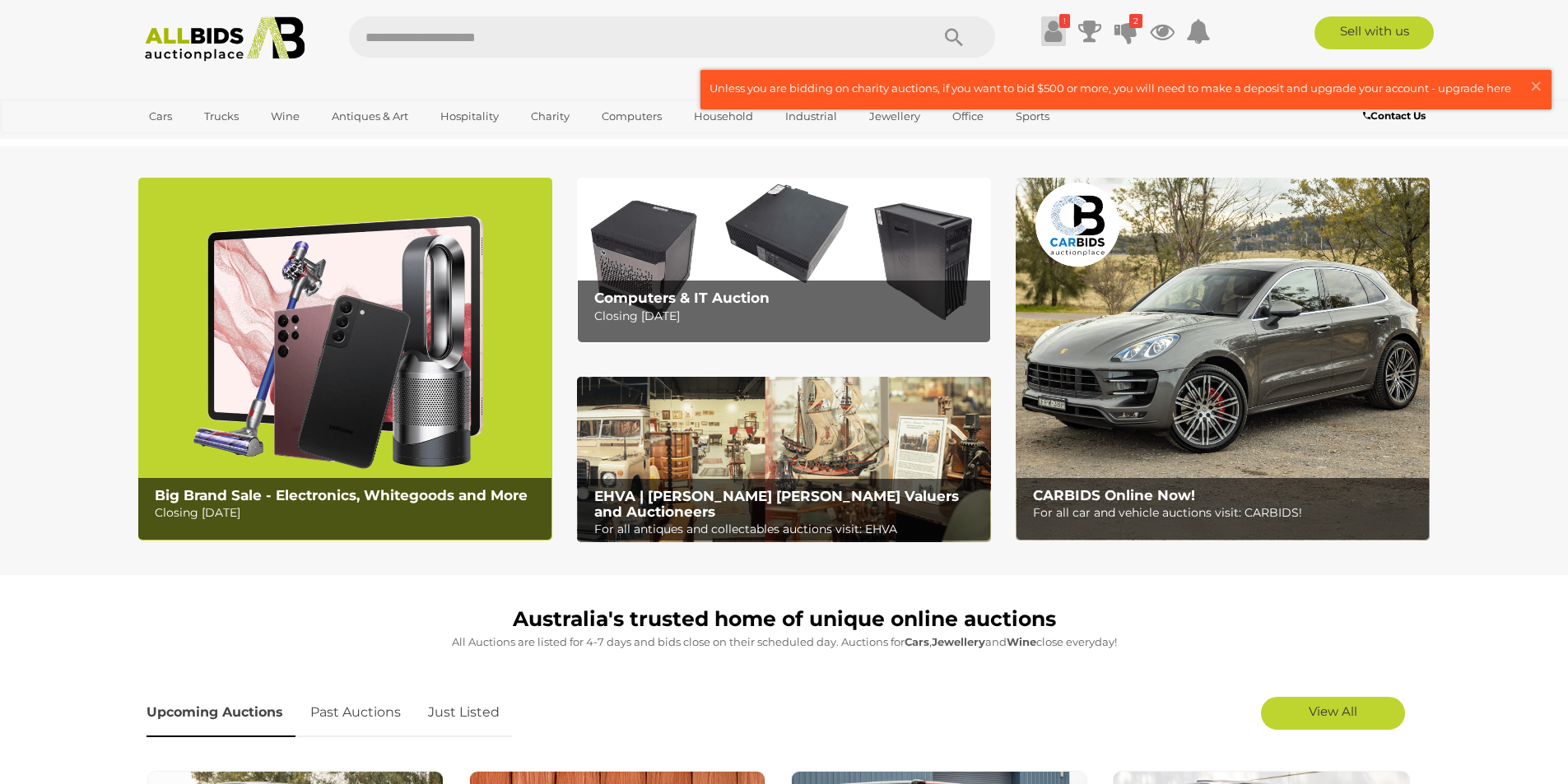
click at [1047, 24] on icon at bounding box center [1052, 32] width 17 height 30
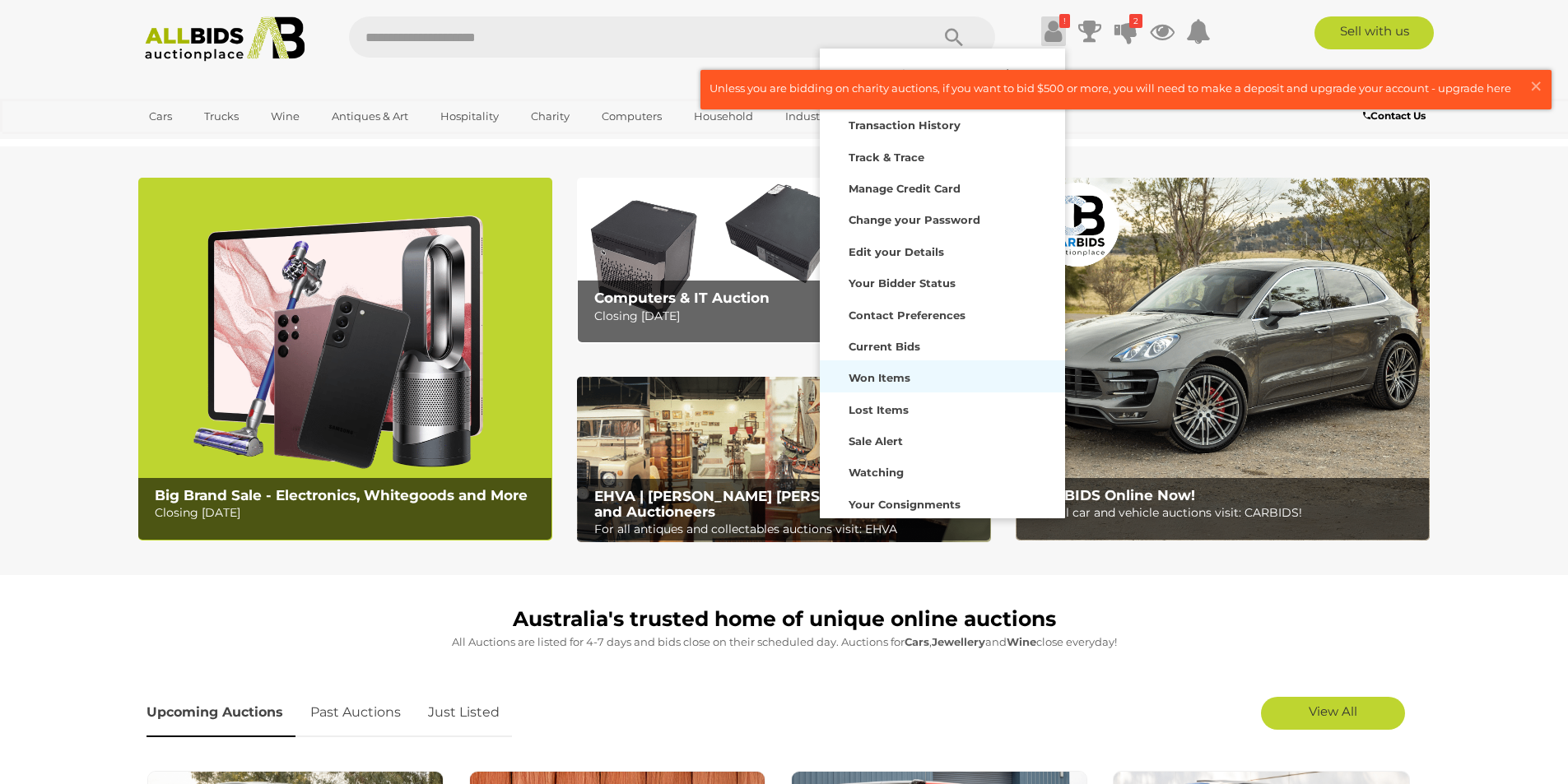
click at [888, 378] on strong "Won Items" at bounding box center [879, 377] width 61 height 13
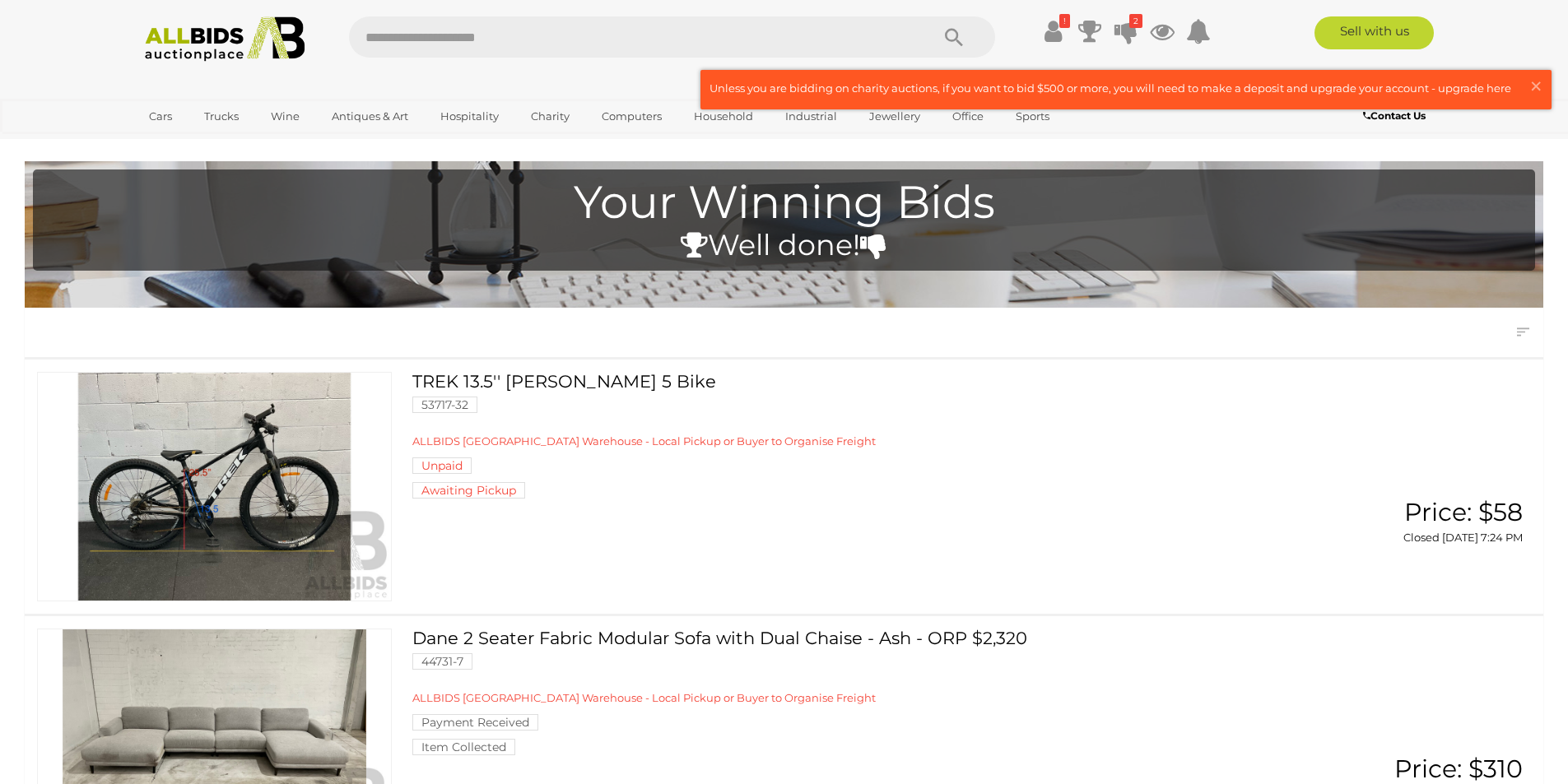
click at [567, 393] on link "TREK 13.5'' Marlin 5 Bike 53717-32 ALLBIDS SYDNEY Warehouse - Local Pickup or B…" at bounding box center [851, 435] width 853 height 127
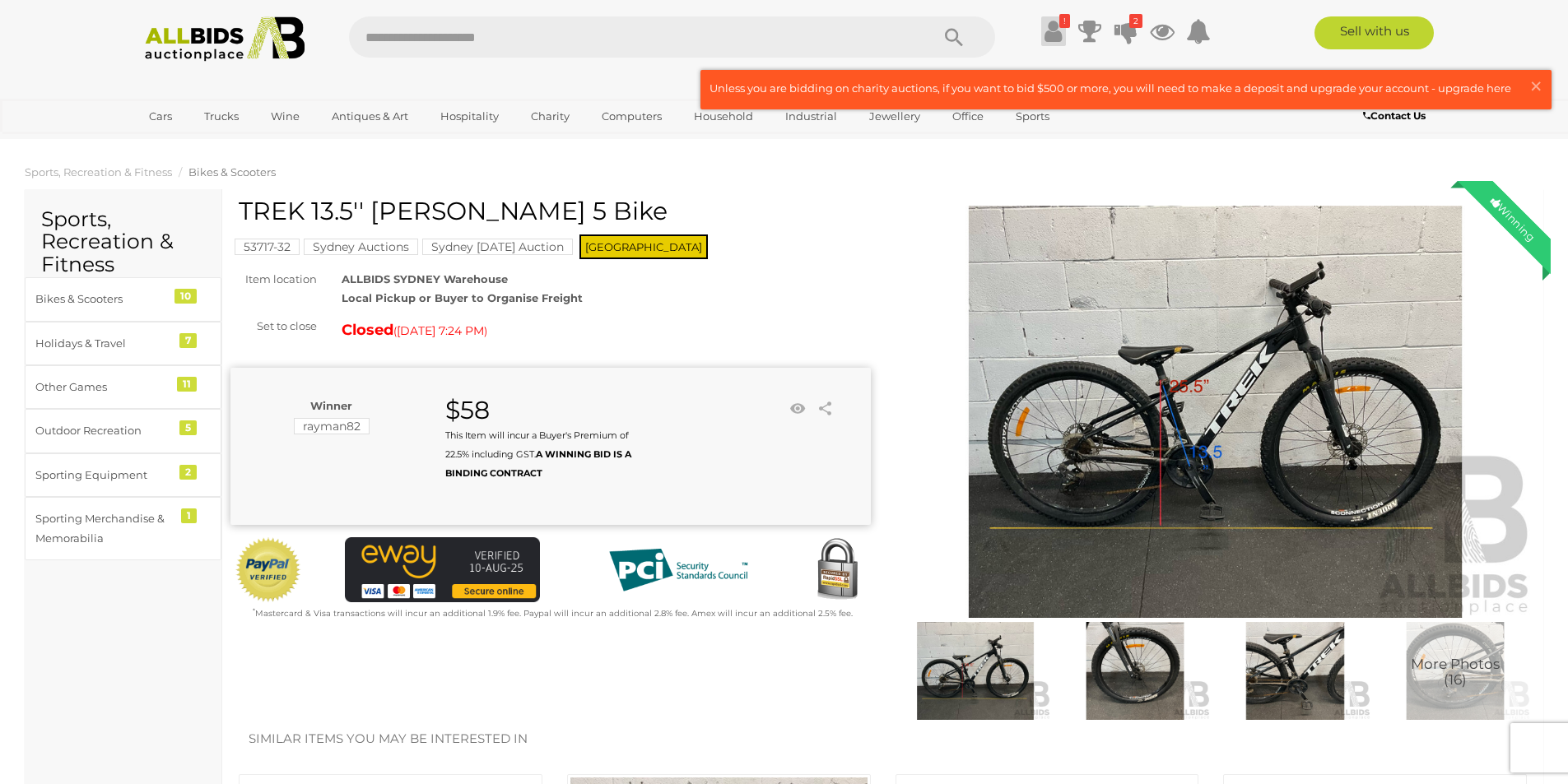
click at [1053, 30] on icon at bounding box center [1052, 32] width 17 height 30
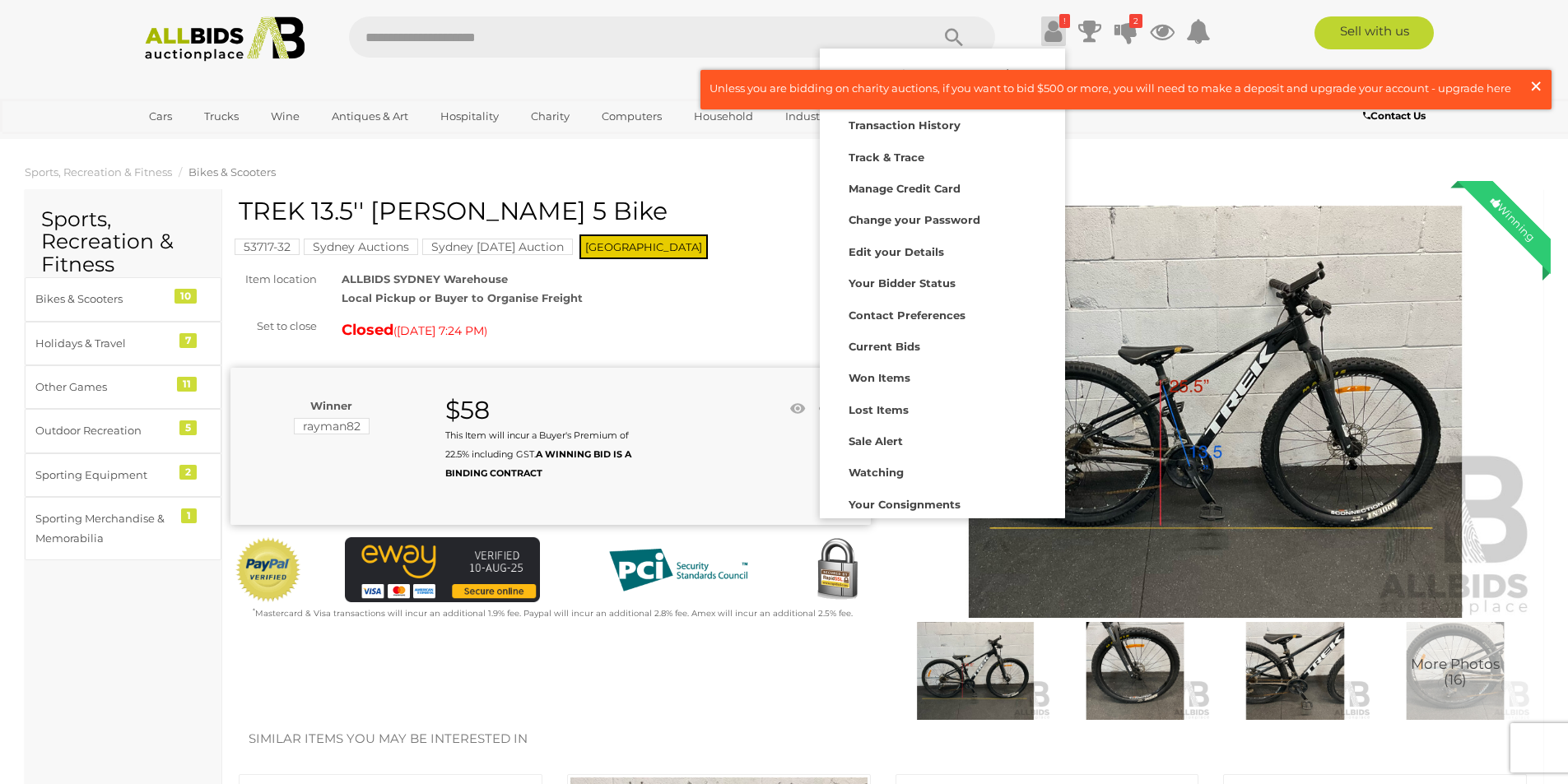
click at [1542, 84] on span "×" at bounding box center [1535, 86] width 15 height 32
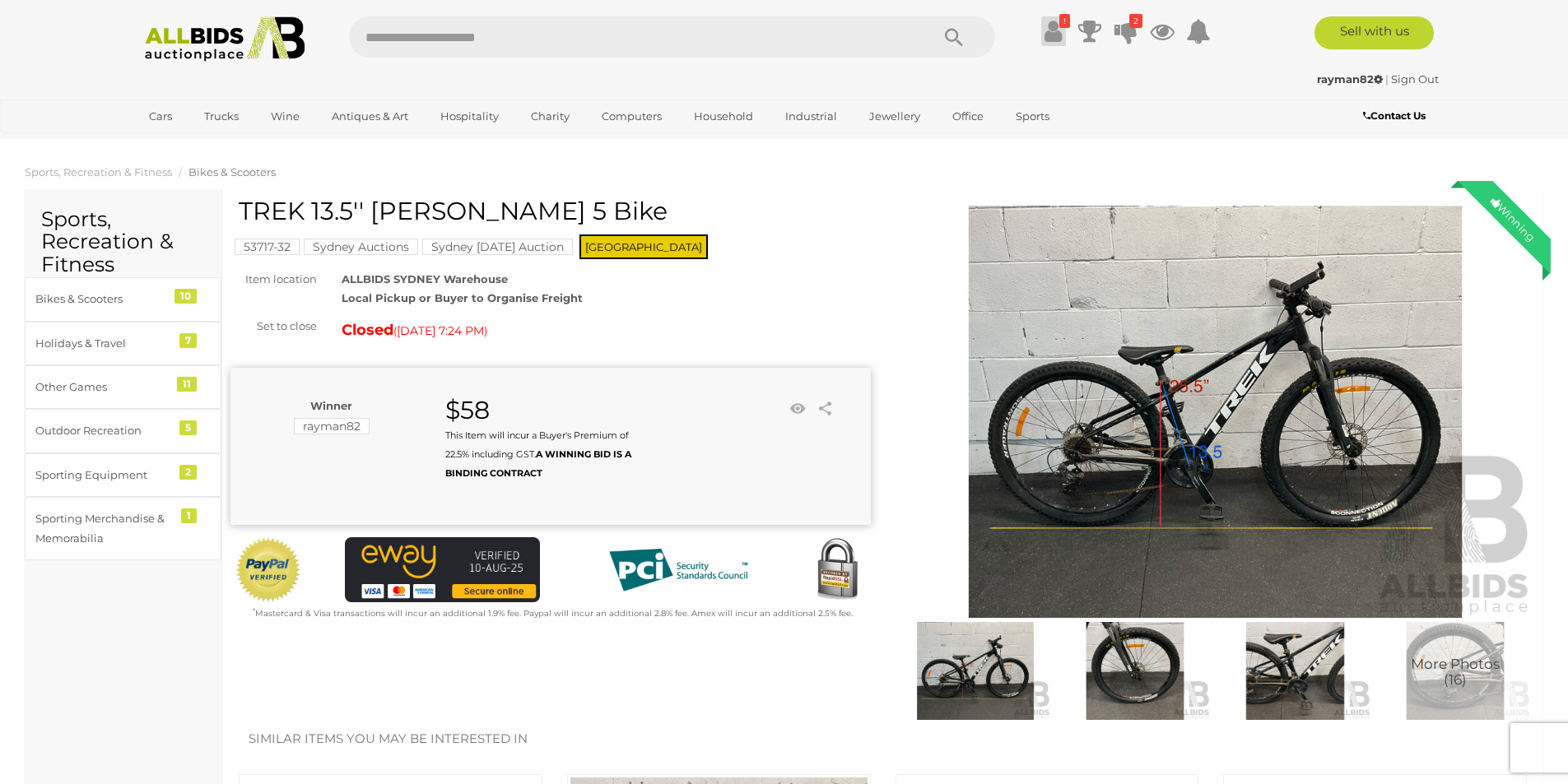
click at [1056, 40] on icon at bounding box center [1052, 32] width 17 height 30
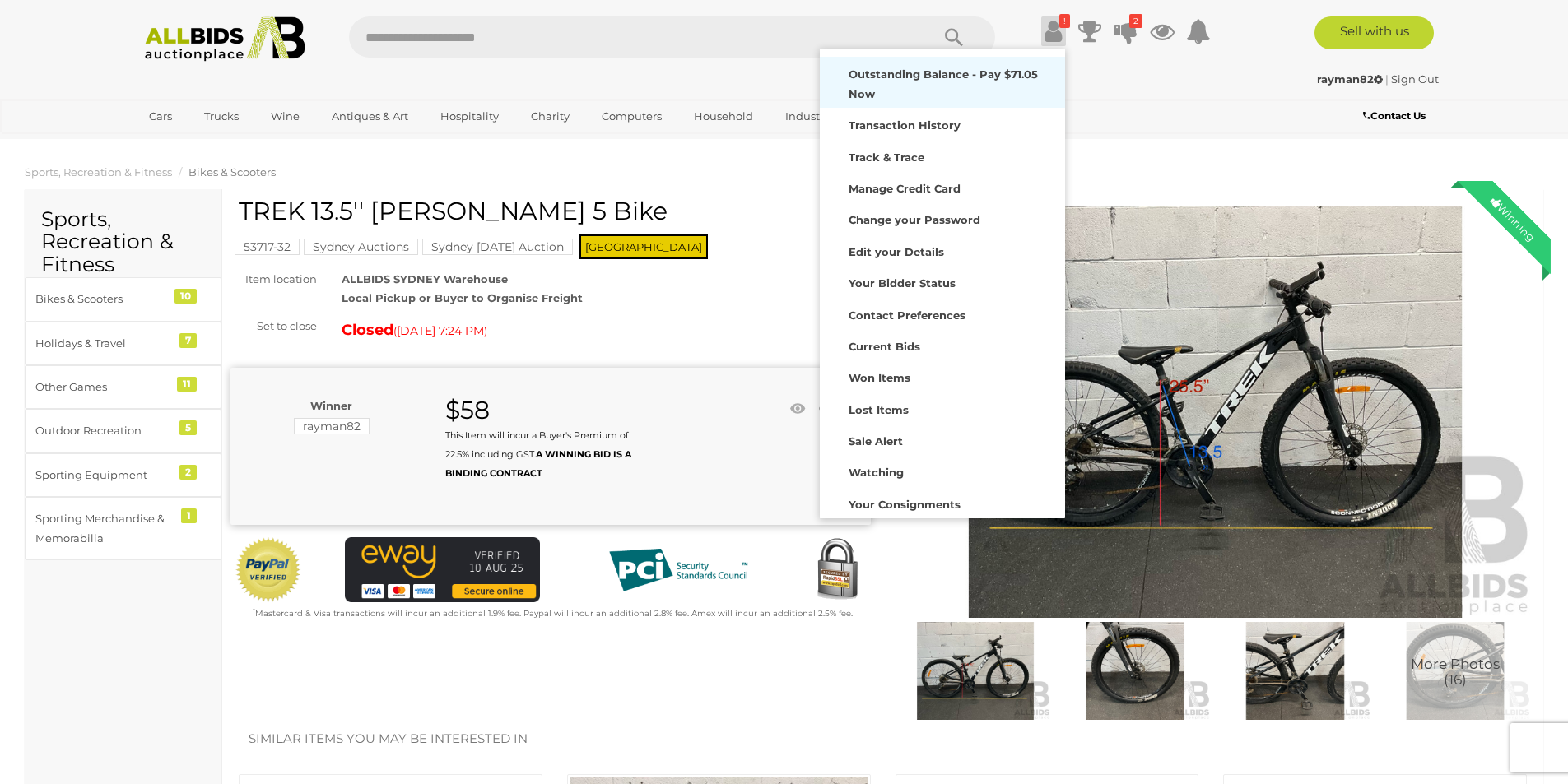
click at [949, 79] on strong "Outstanding Balance - Pay $71.05 Now" at bounding box center [942, 83] width 189 height 32
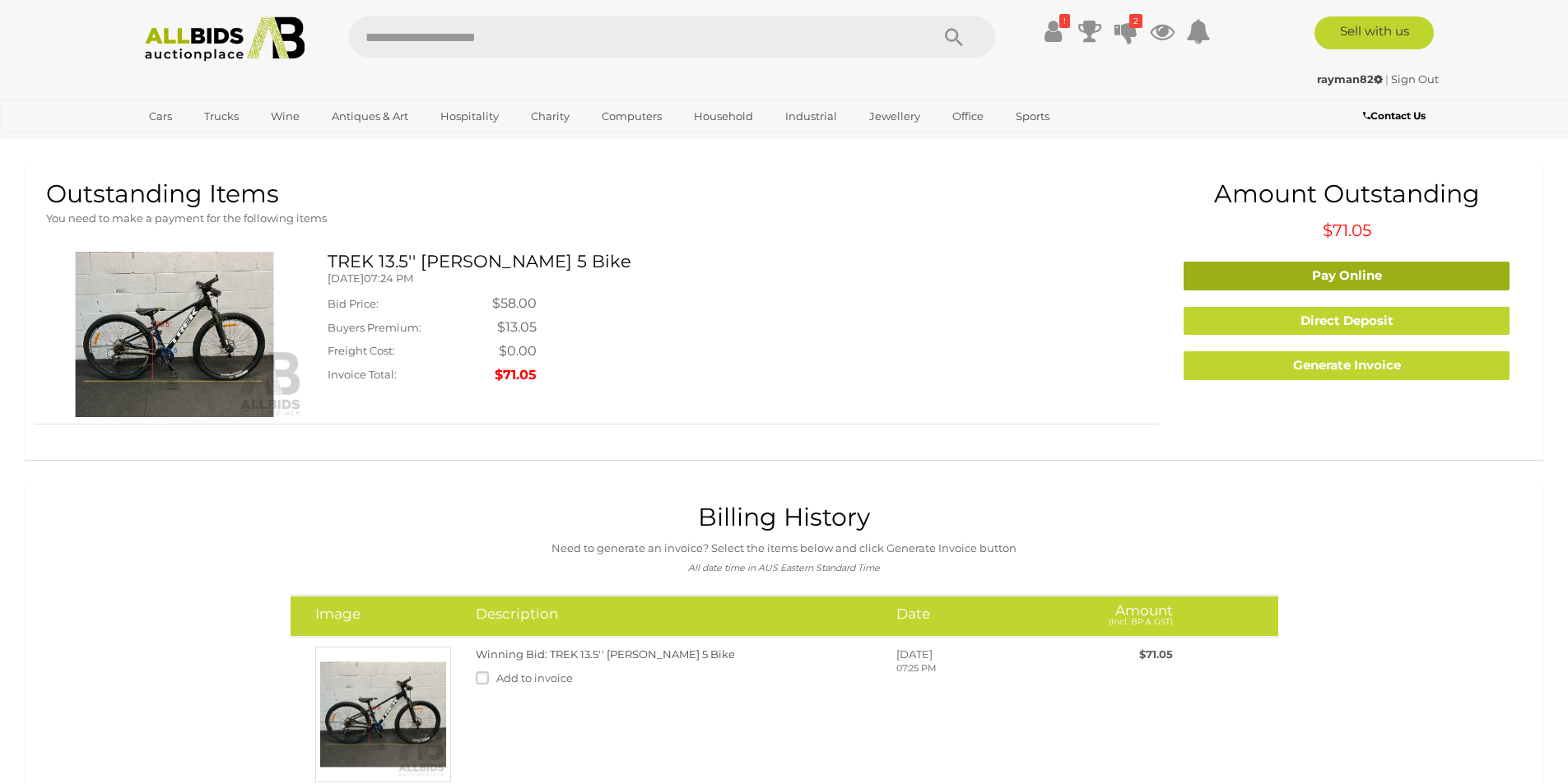
click at [1346, 271] on link "Pay Online" at bounding box center [1346, 276] width 326 height 29
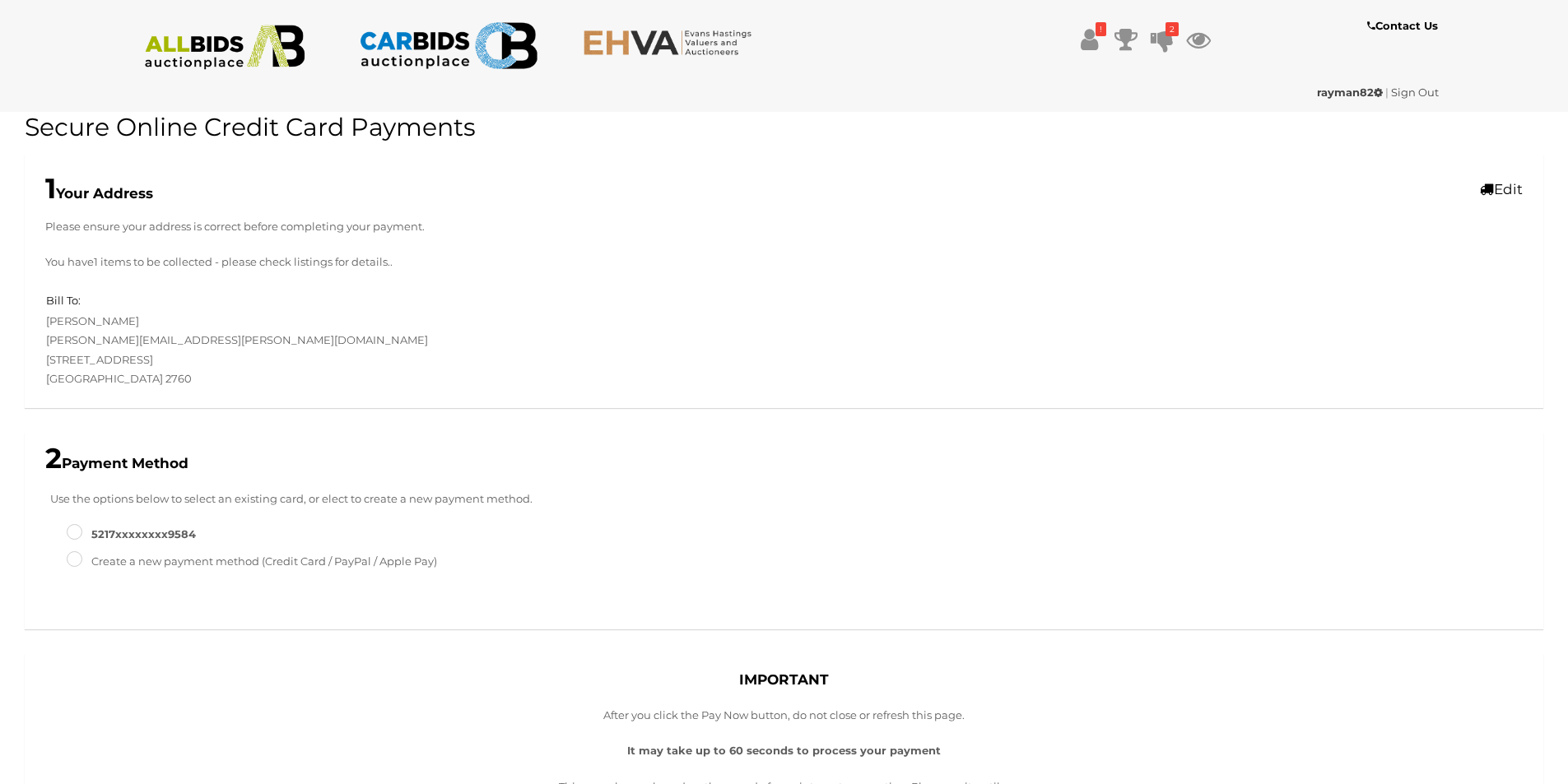
type input "*****"
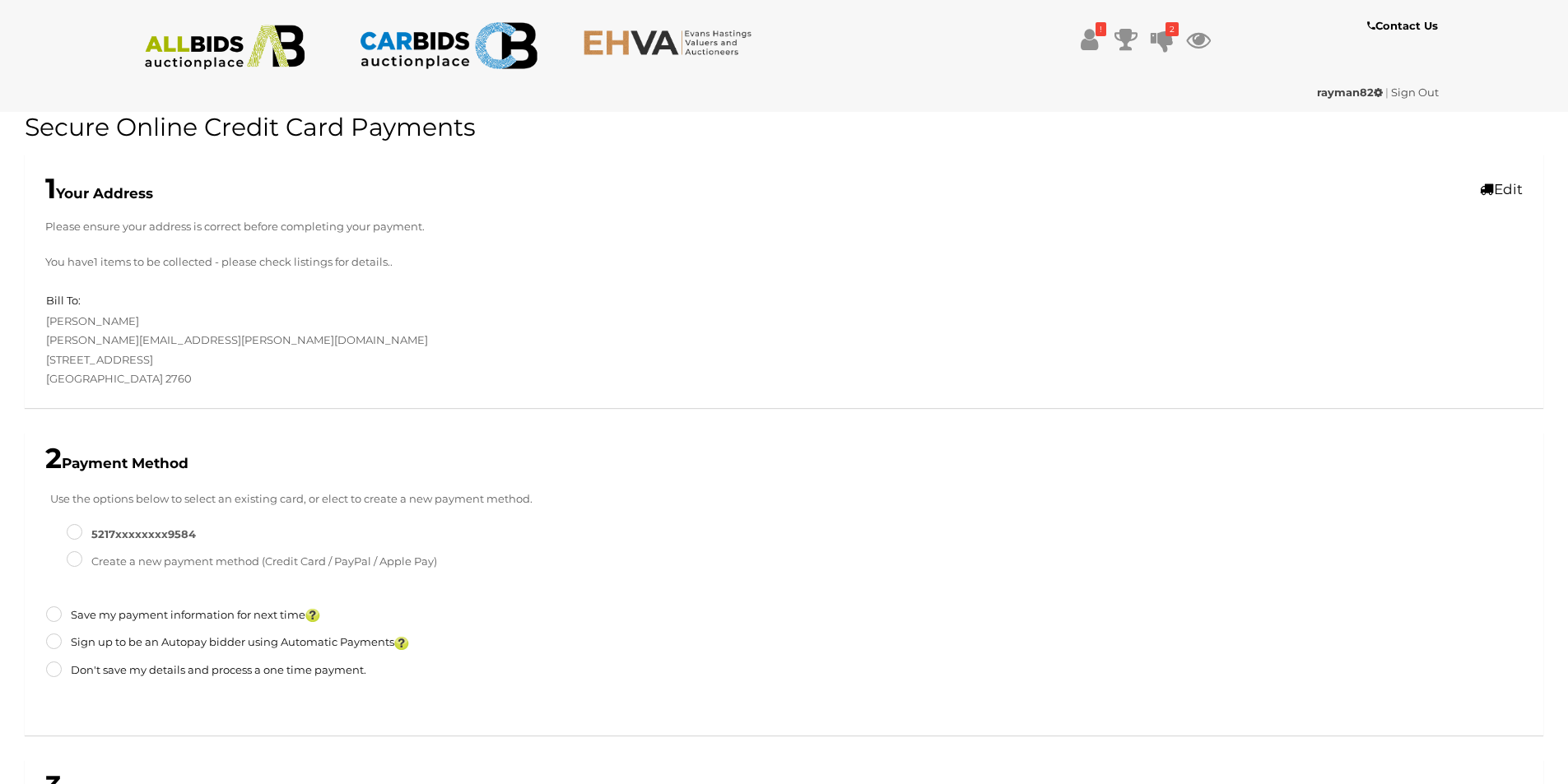
scroll to position [432, 0]
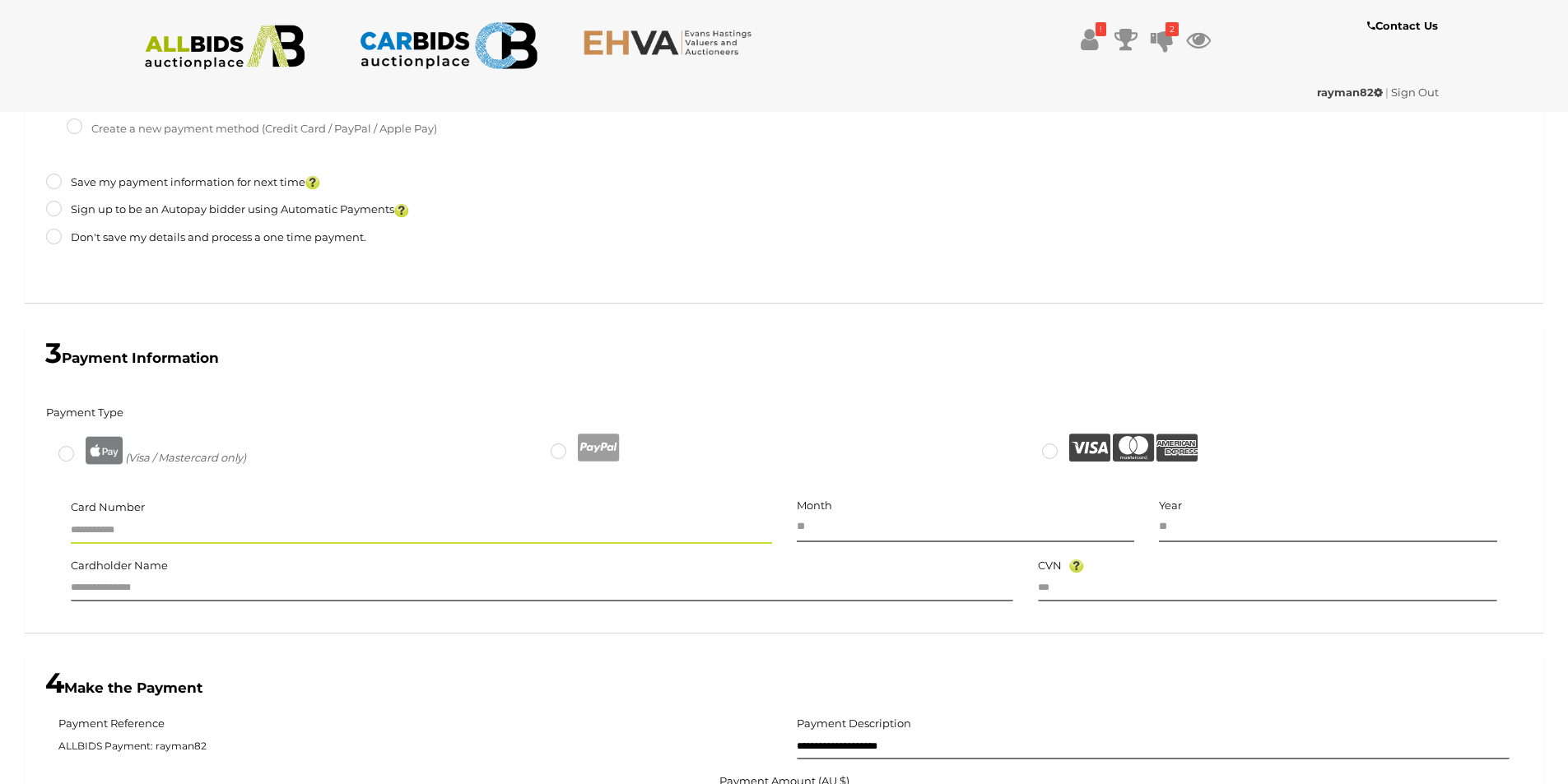
click at [165, 529] on input "text" at bounding box center [421, 531] width 701 height 25
type input "**********"
type input "**"
type input "****"
type input "**********"
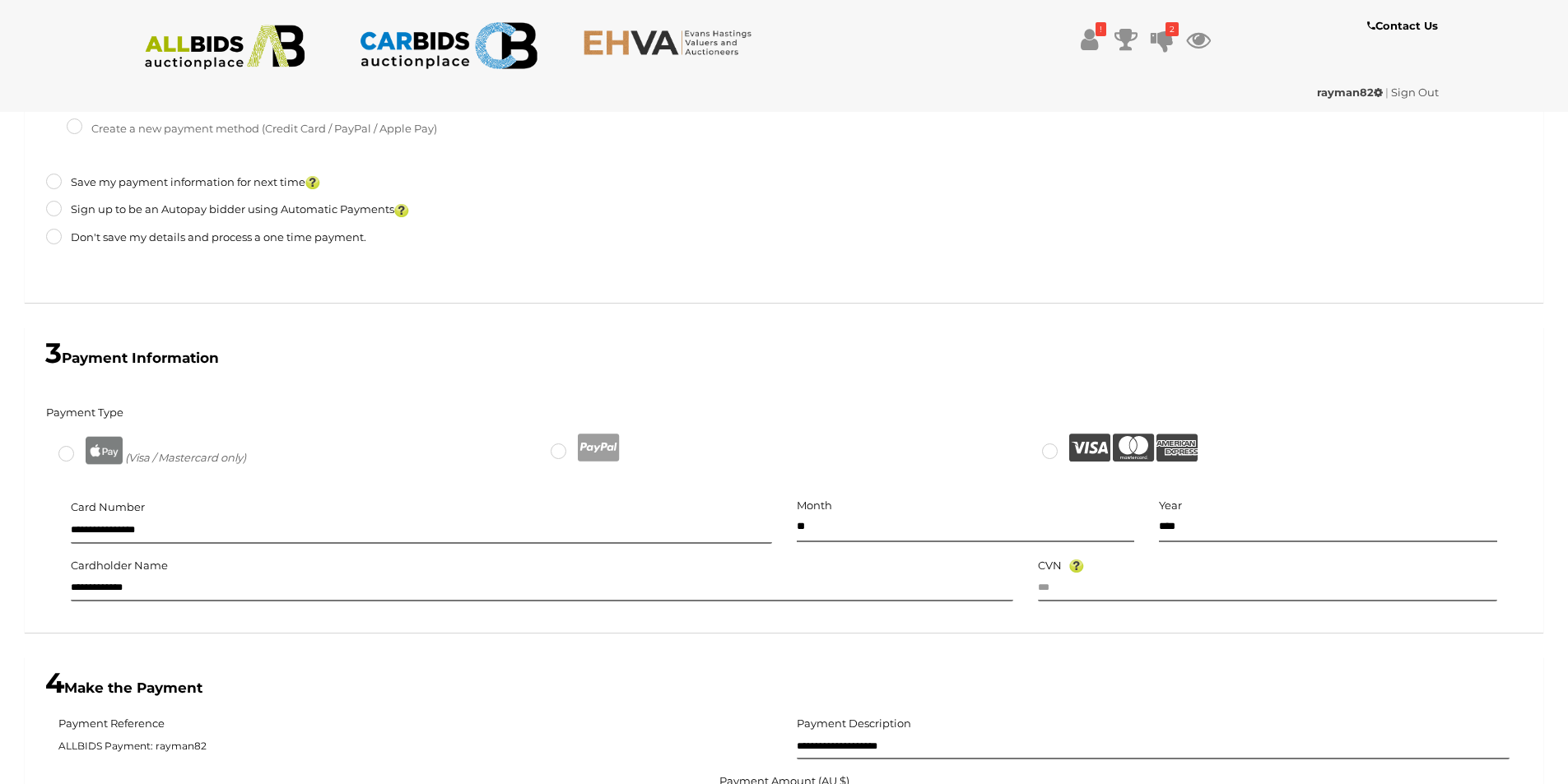
type input "*****"
click at [1088, 590] on input "text" at bounding box center [1266, 589] width 459 height 25
type input "***"
click at [1185, 230] on div "Don't save my details and process a one time payment." at bounding box center [784, 237] width 1476 height 19
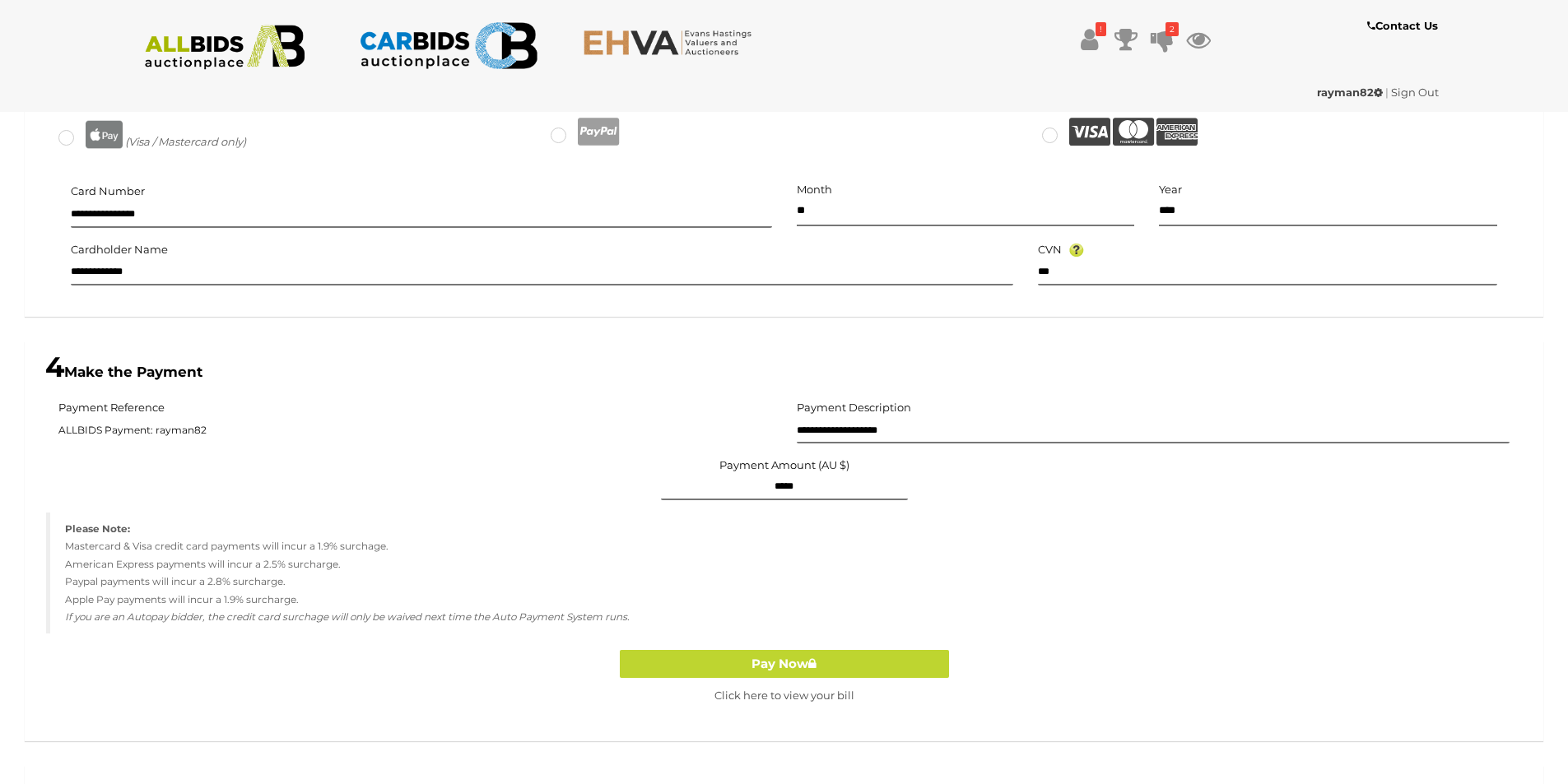
scroll to position [843, 0]
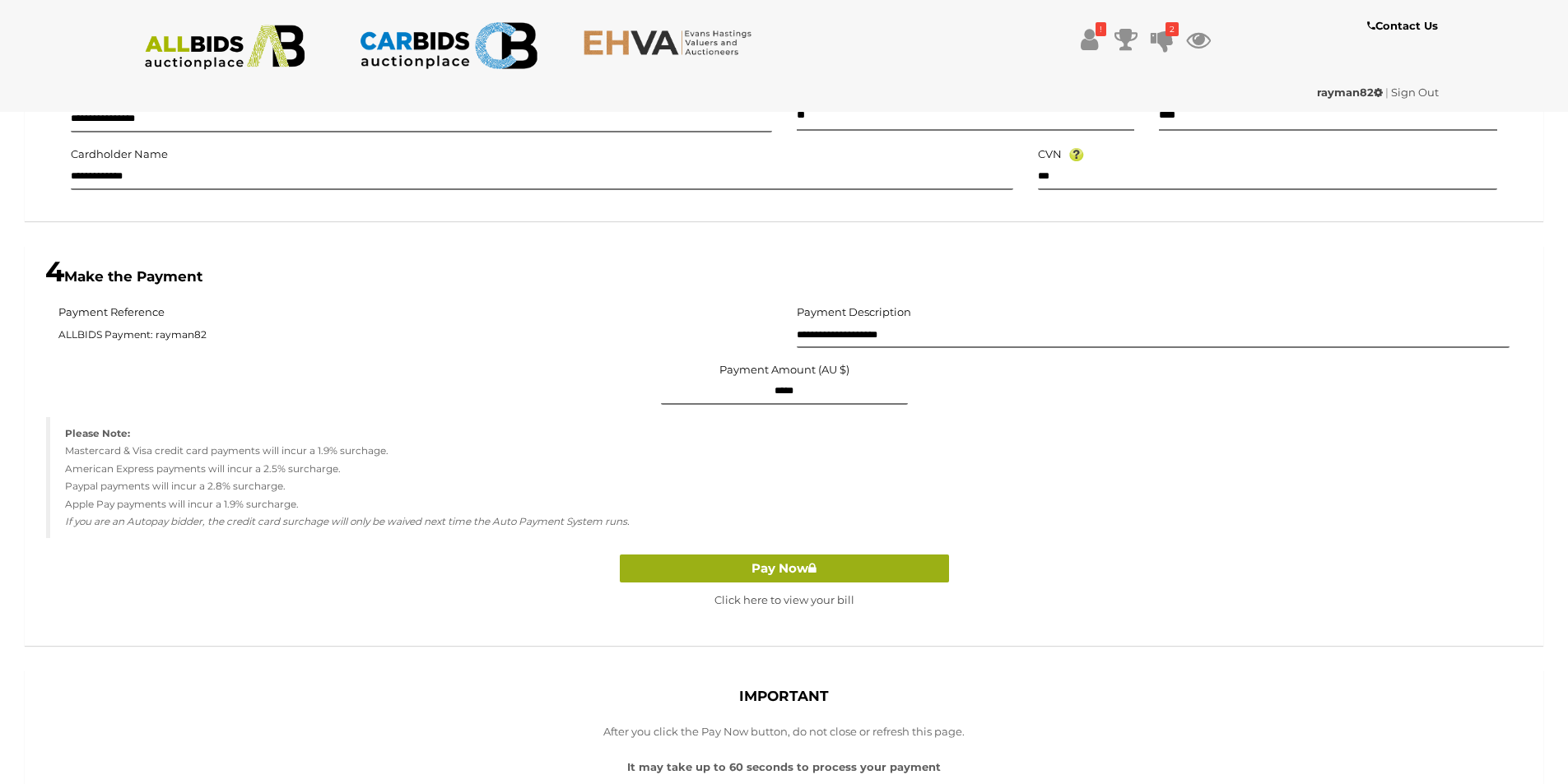
click at [786, 579] on button "Pay Now" at bounding box center [784, 568] width 329 height 29
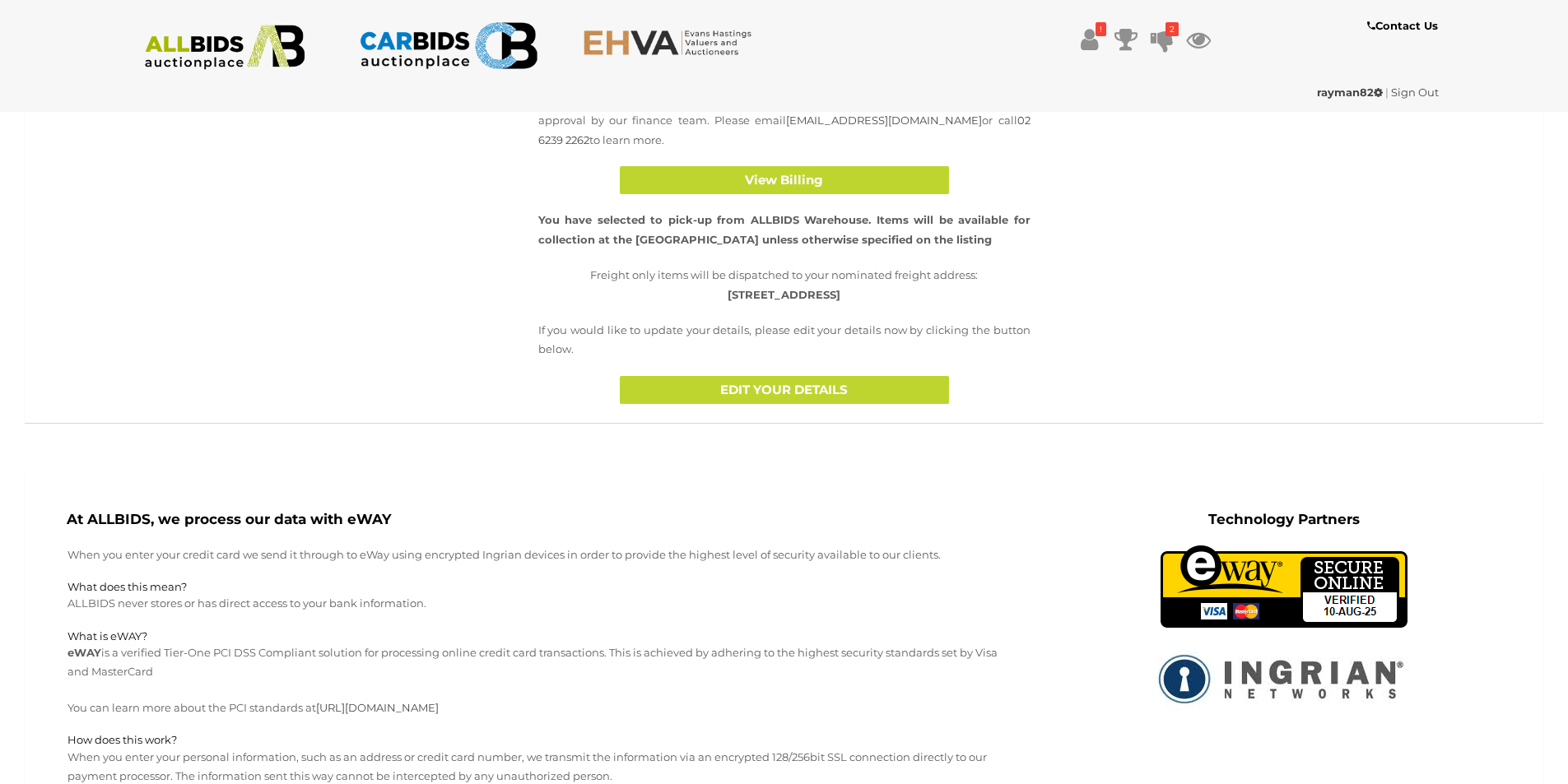
scroll to position [247, 0]
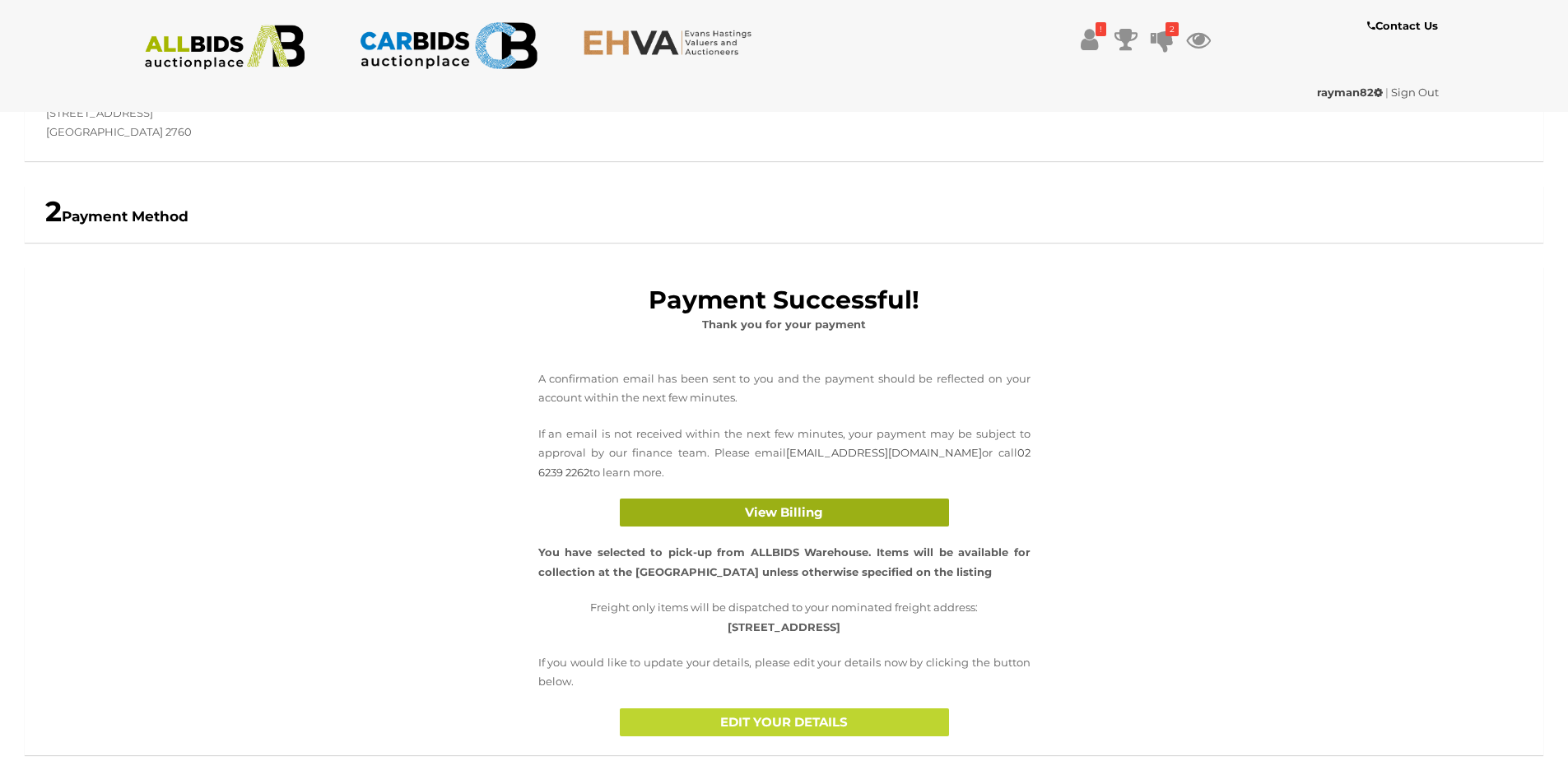
click at [800, 510] on button "View Billing" at bounding box center [784, 512] width 329 height 29
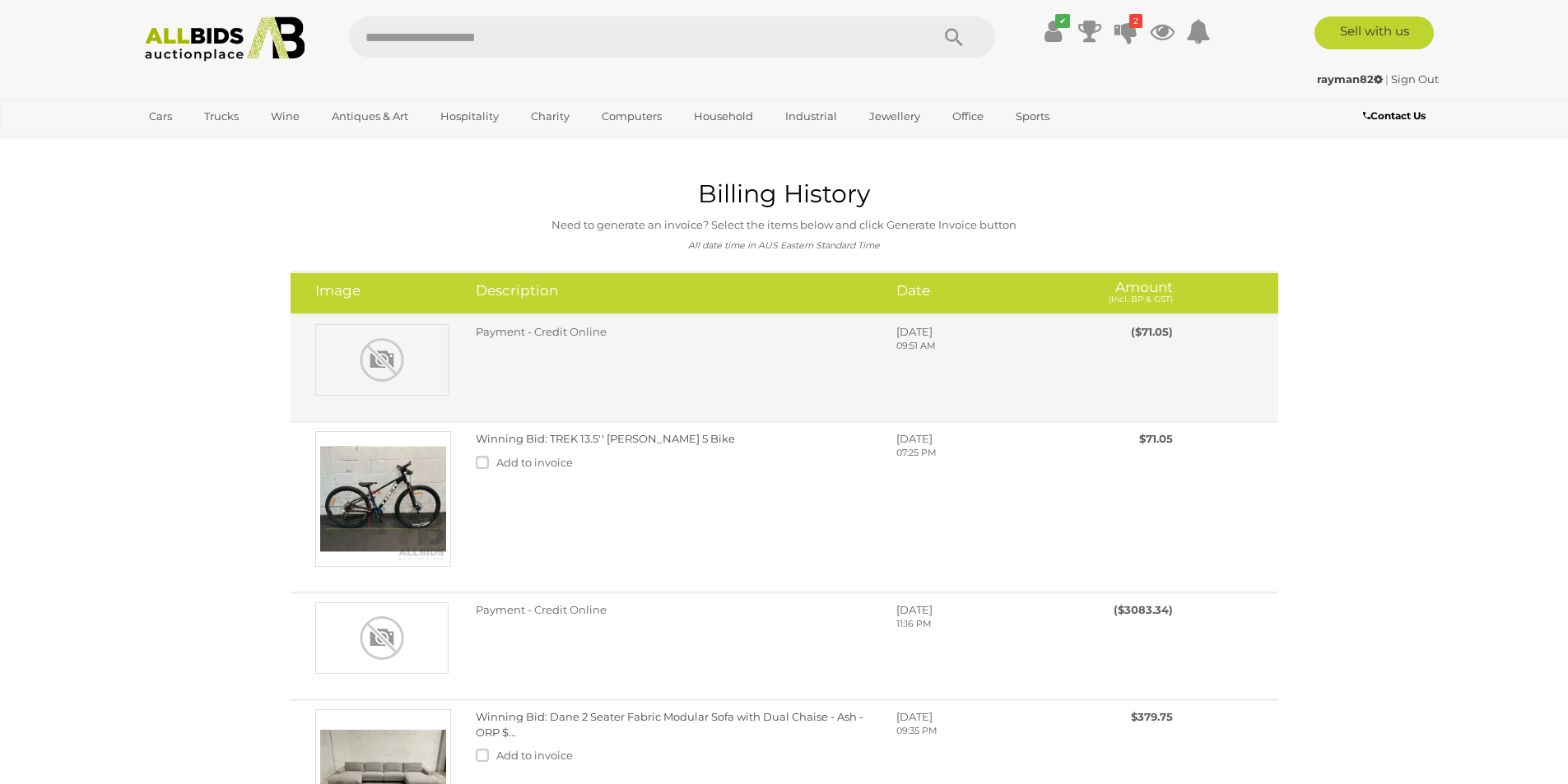
click at [506, 328] on span "Payment - Credit Online" at bounding box center [542, 331] width 131 height 13
click at [1176, 340] on div "Payment - Credit Online [DATE] 09:51 AM" at bounding box center [824, 346] width 722 height 45
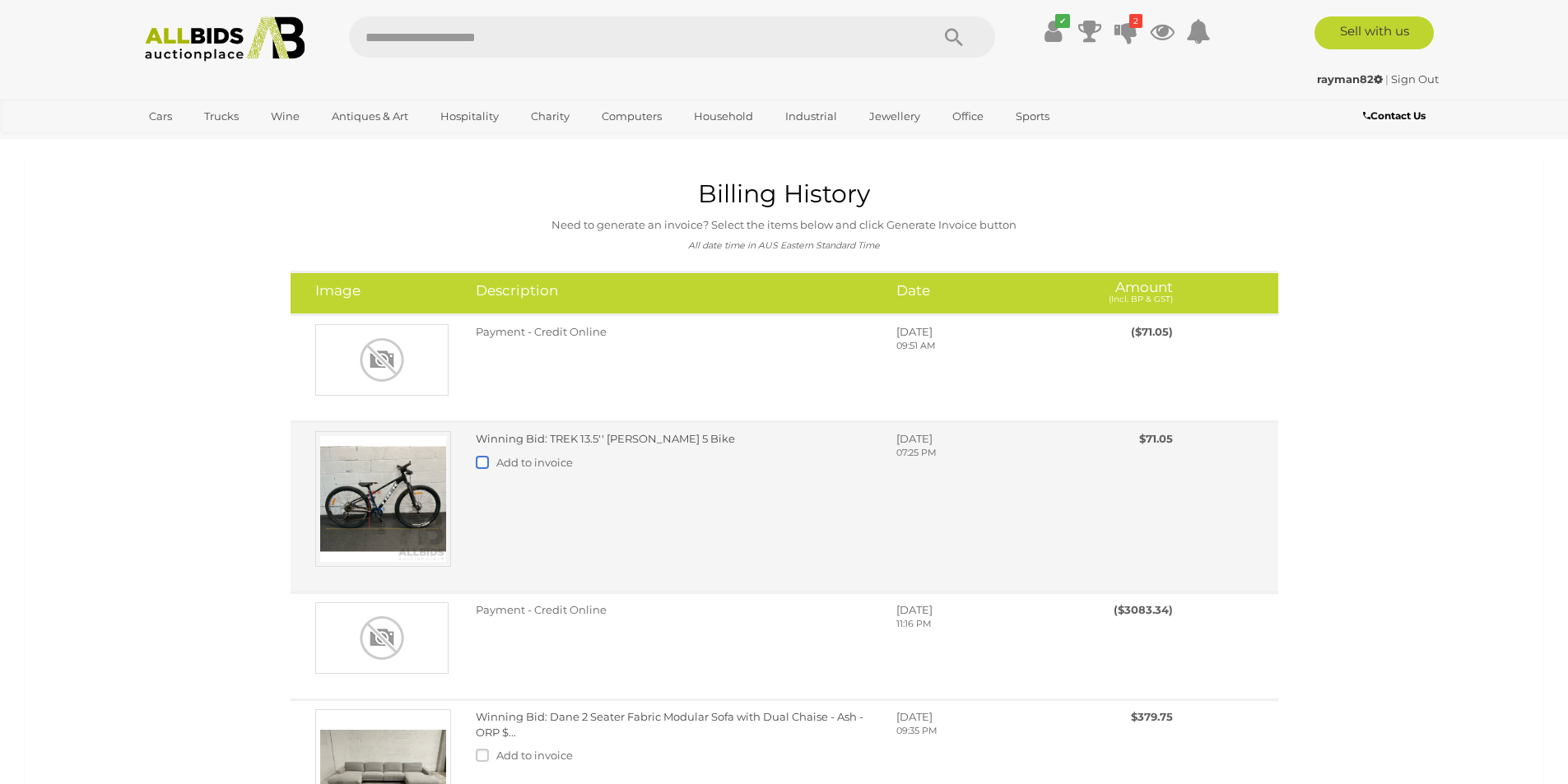
click at [479, 461] on label at bounding box center [486, 462] width 21 height 13
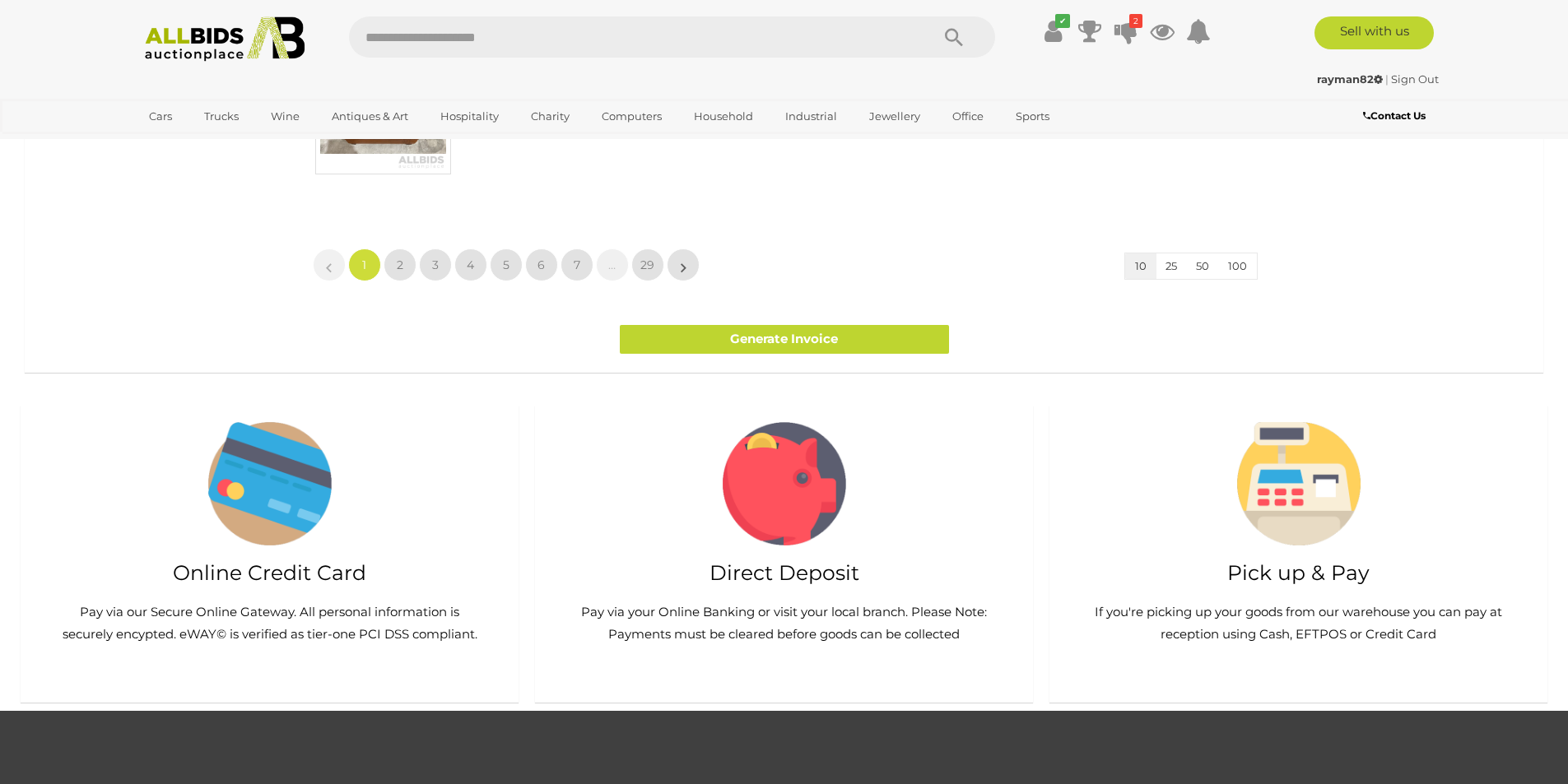
scroll to position [1668, 0]
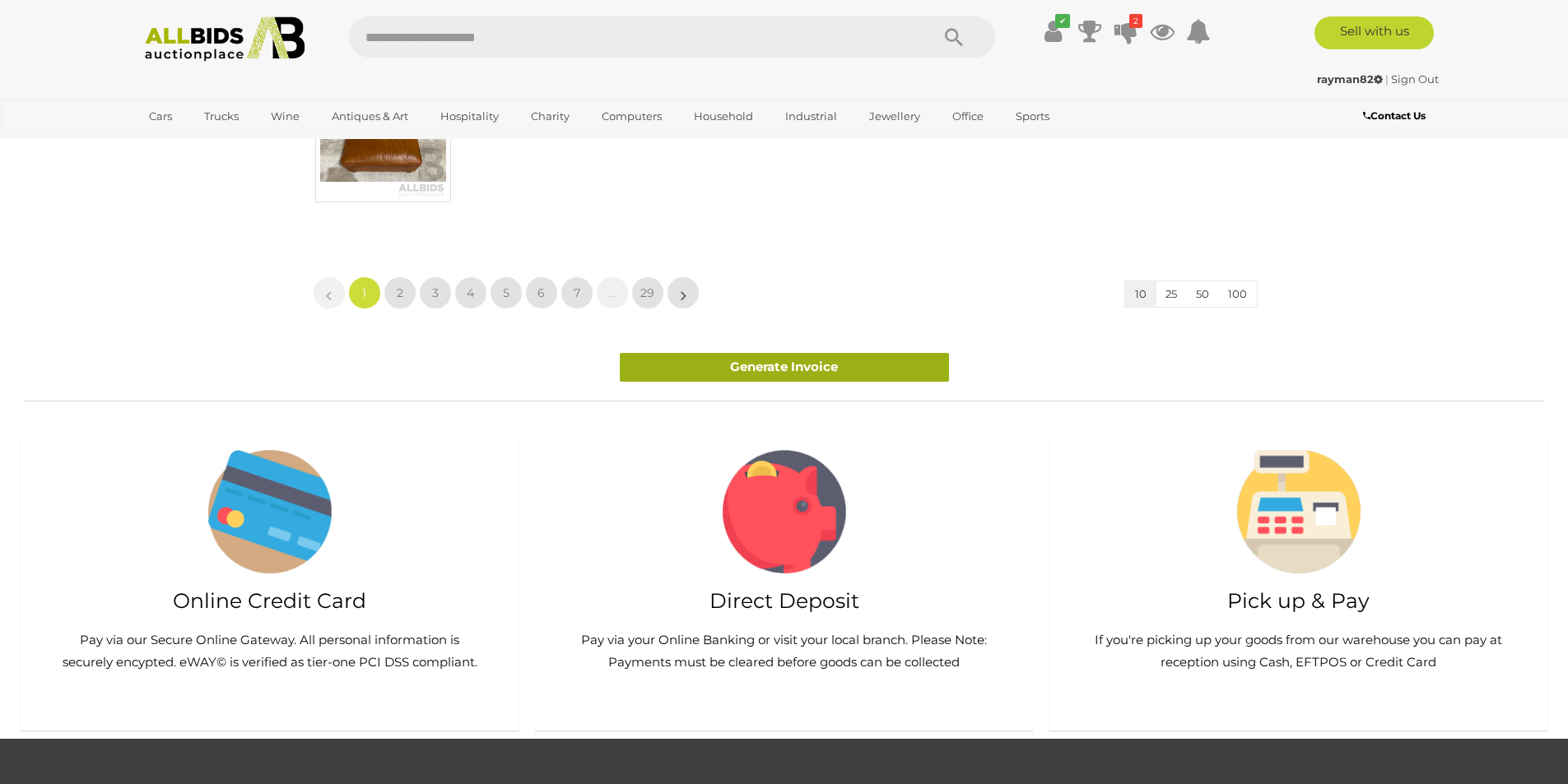
click at [807, 366] on link "Generate Invoice" at bounding box center [784, 367] width 329 height 29
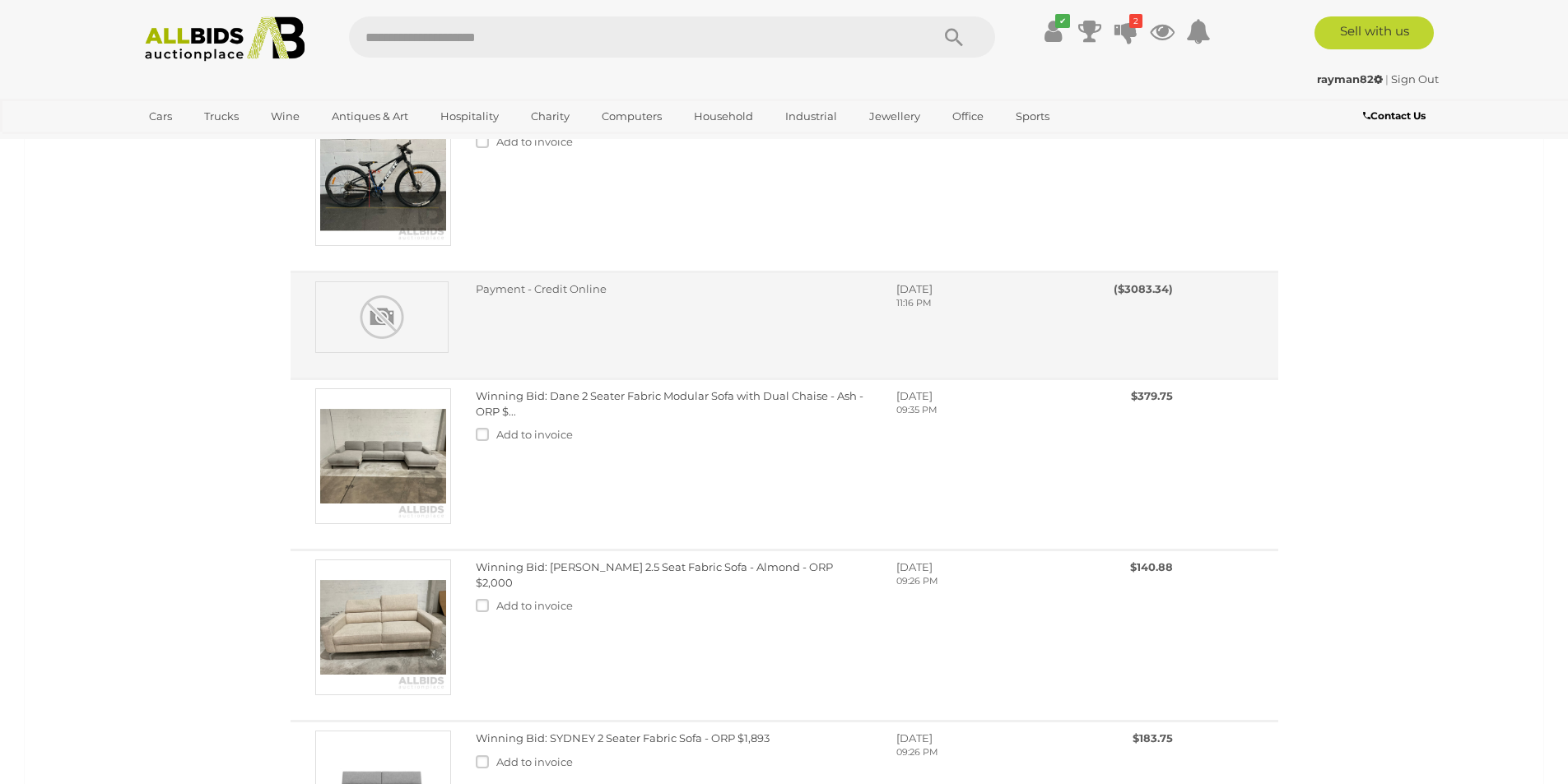
scroll to position [0, 0]
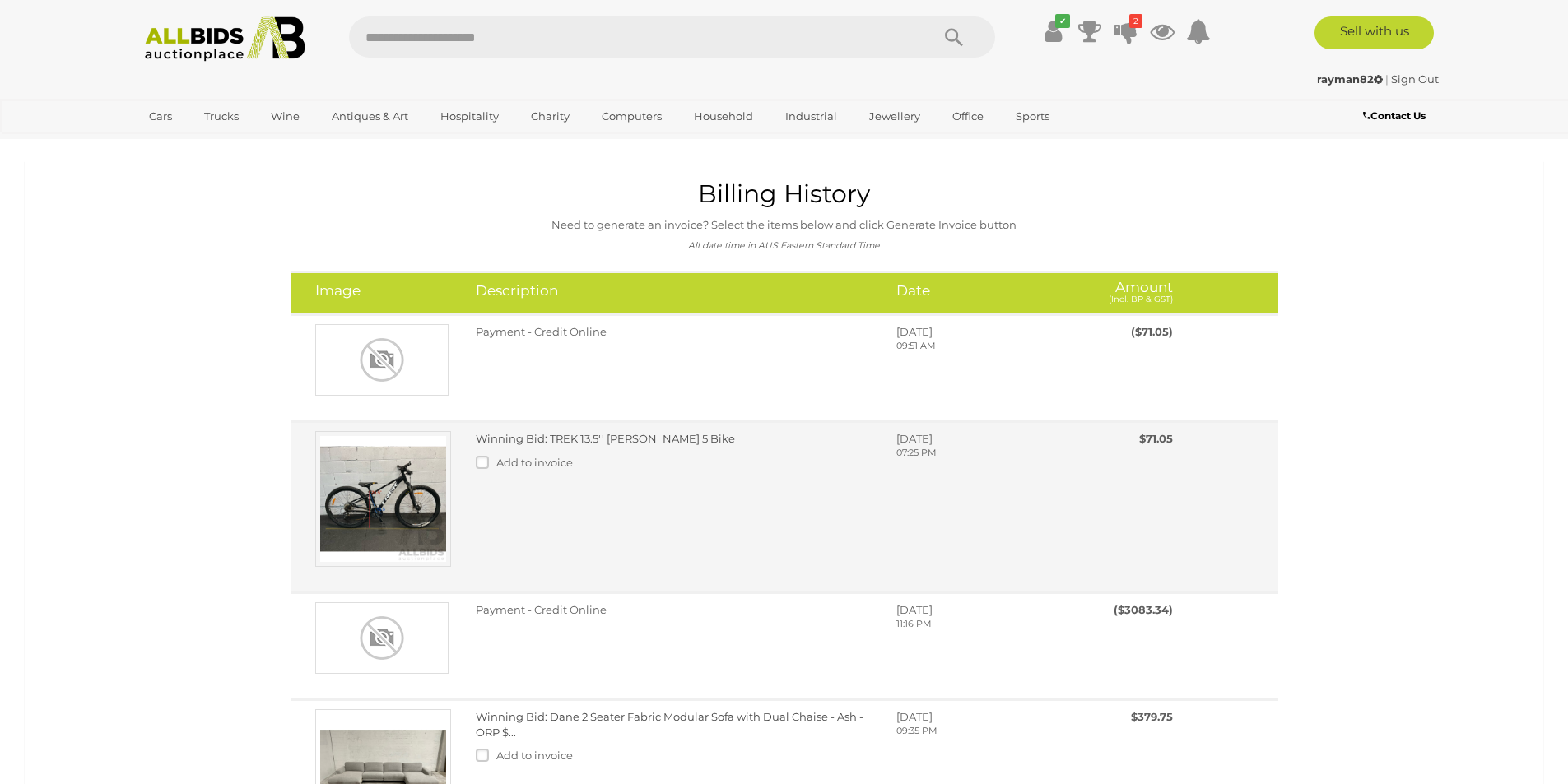
click at [422, 494] on img at bounding box center [383, 499] width 136 height 136
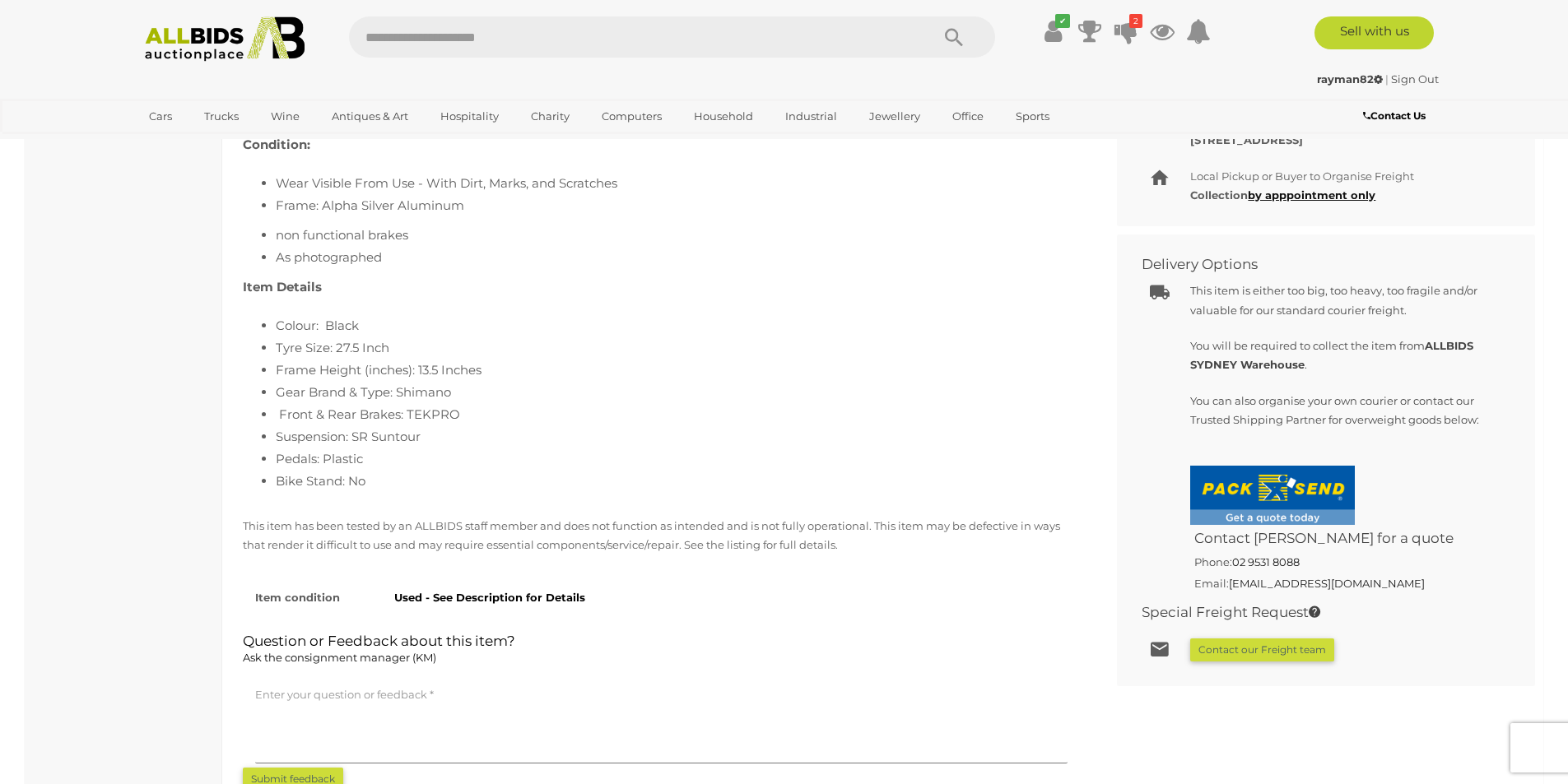
scroll to position [1069, 0]
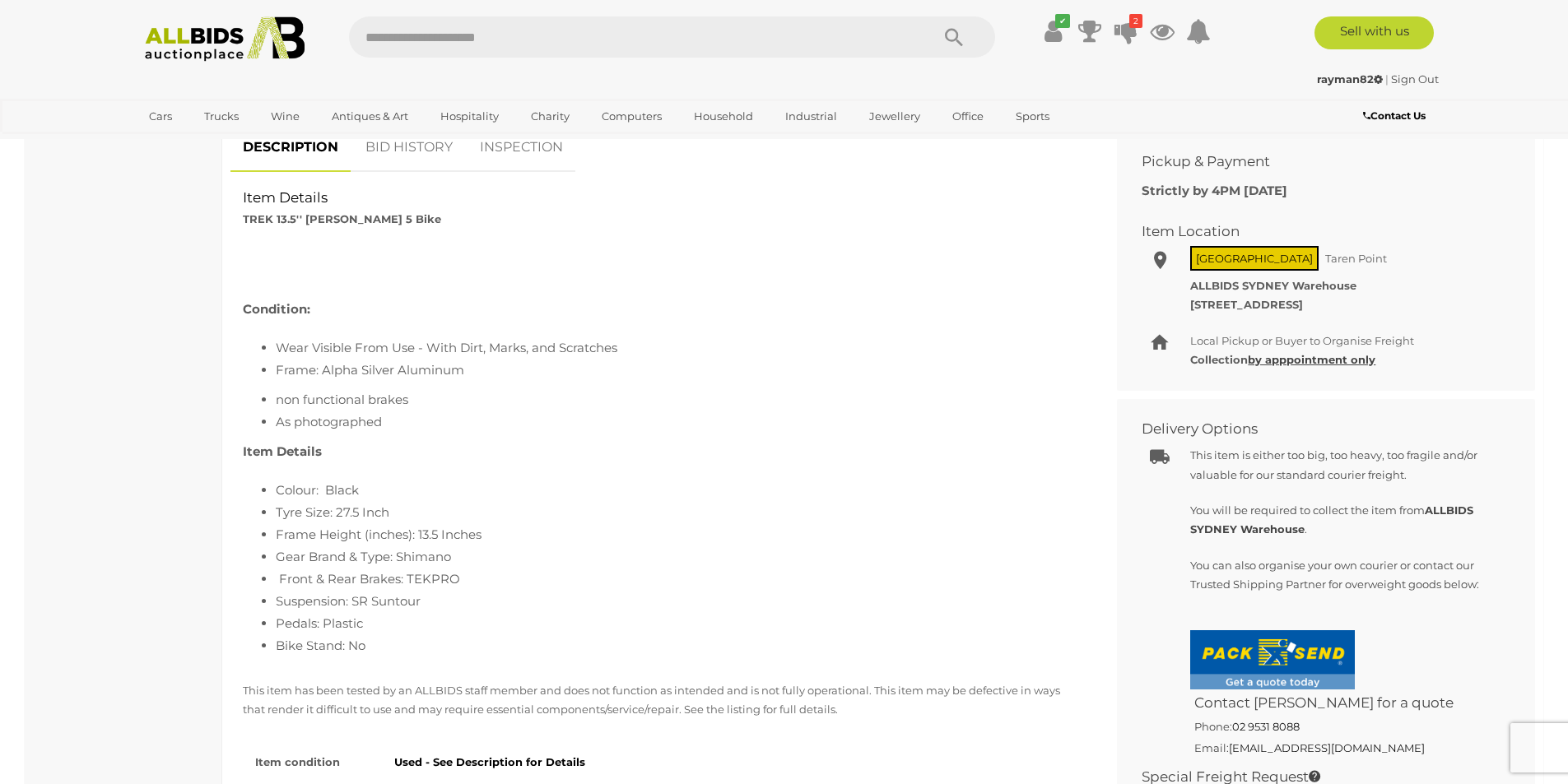
click at [1329, 361] on u "by apppointment only" at bounding box center [1311, 359] width 128 height 13
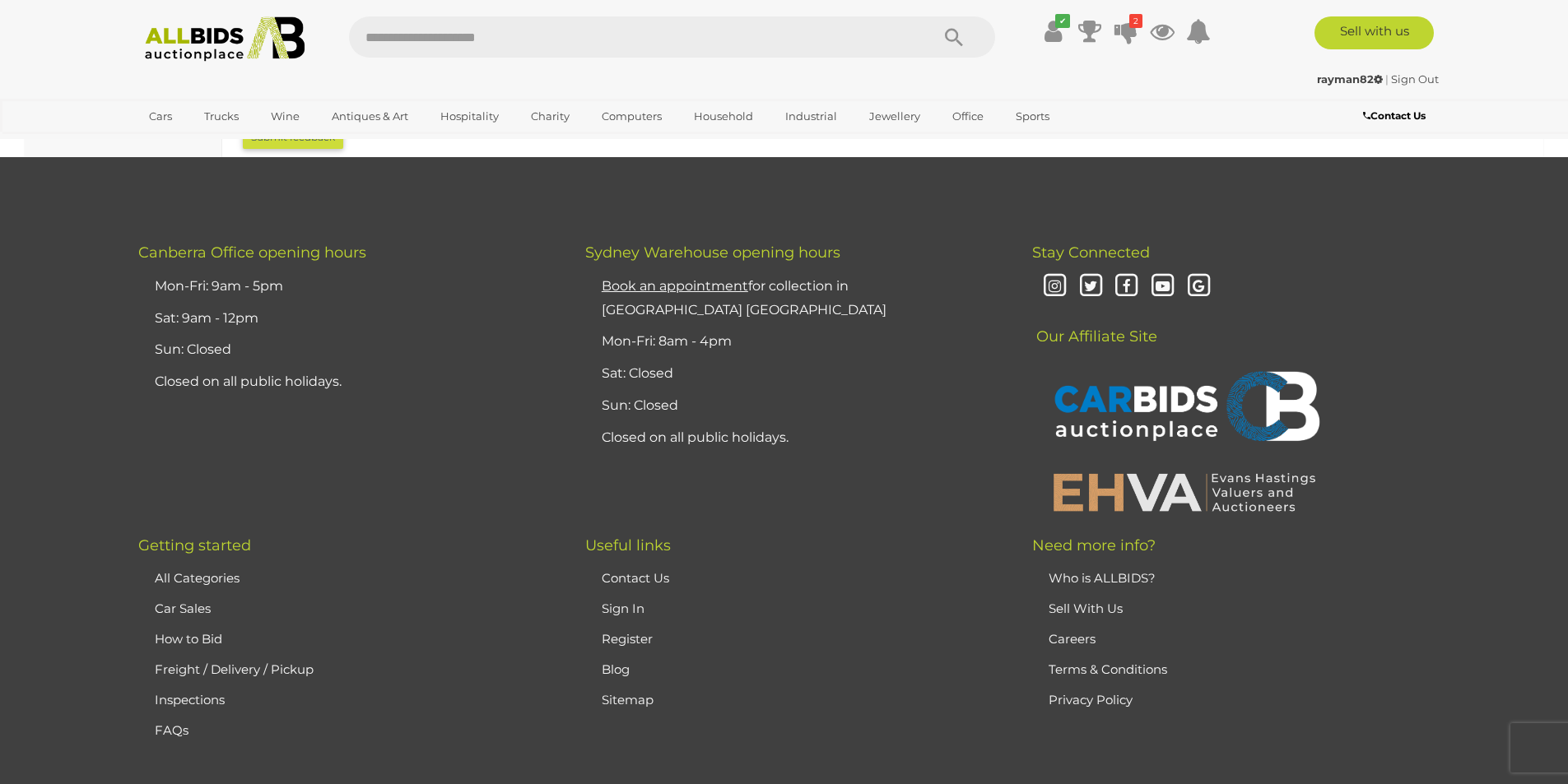
scroll to position [1891, 0]
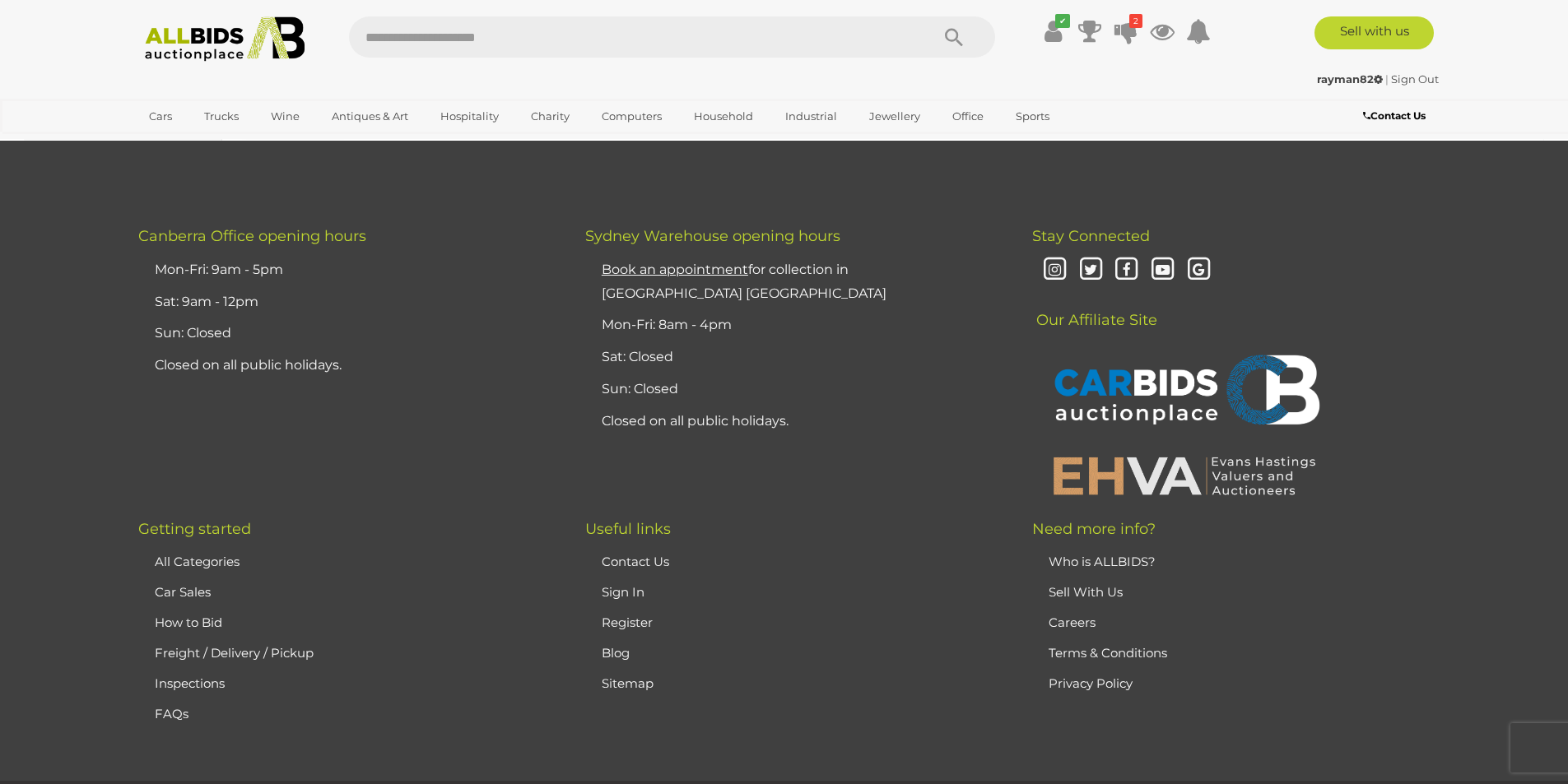
click at [170, 712] on link "FAQs" at bounding box center [172, 714] width 34 height 16
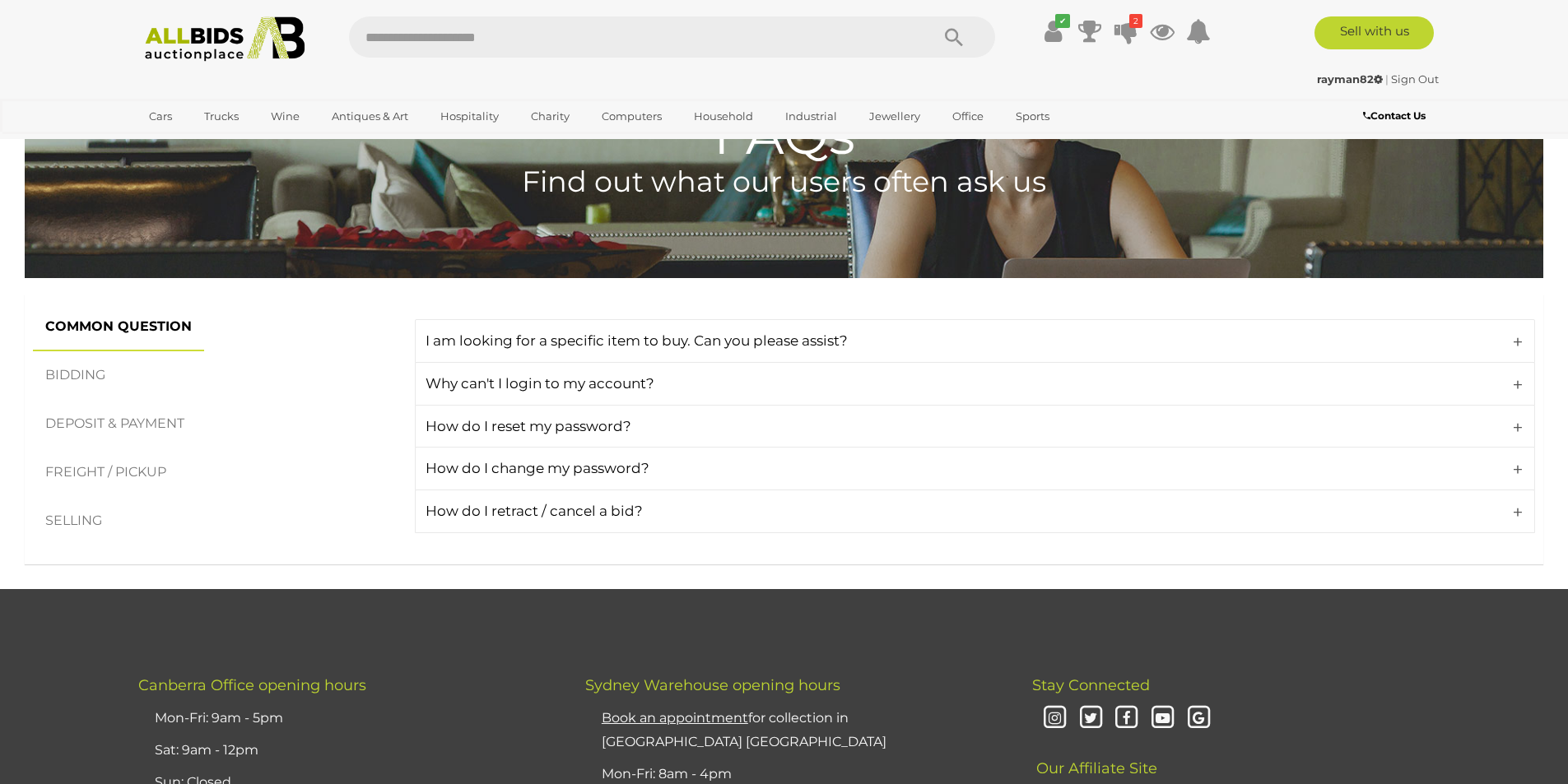
scroll to position [165, 0]
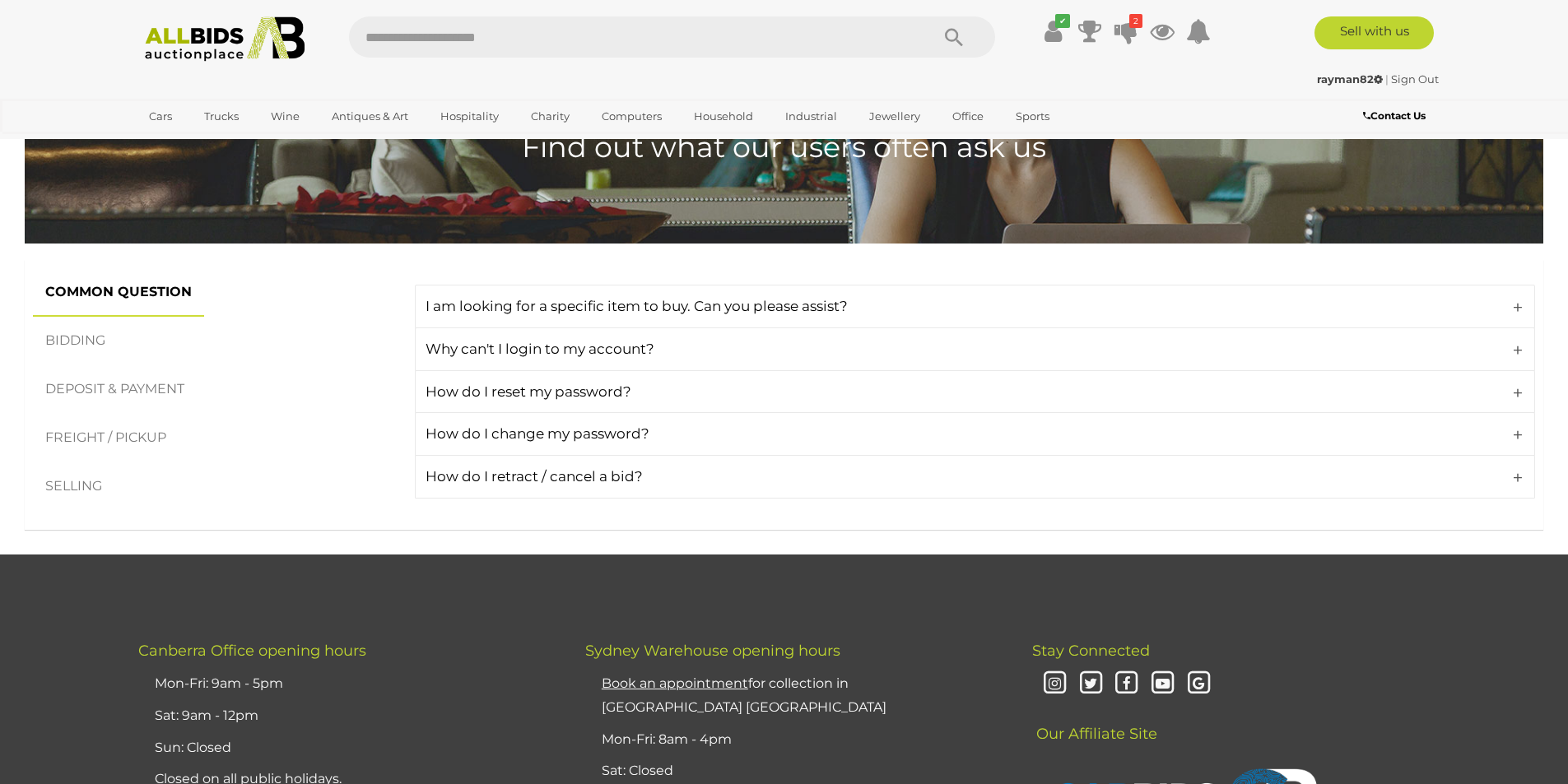
click at [127, 426] on link "FREIGHT / PICKUP" at bounding box center [105, 437] width 146 height 49
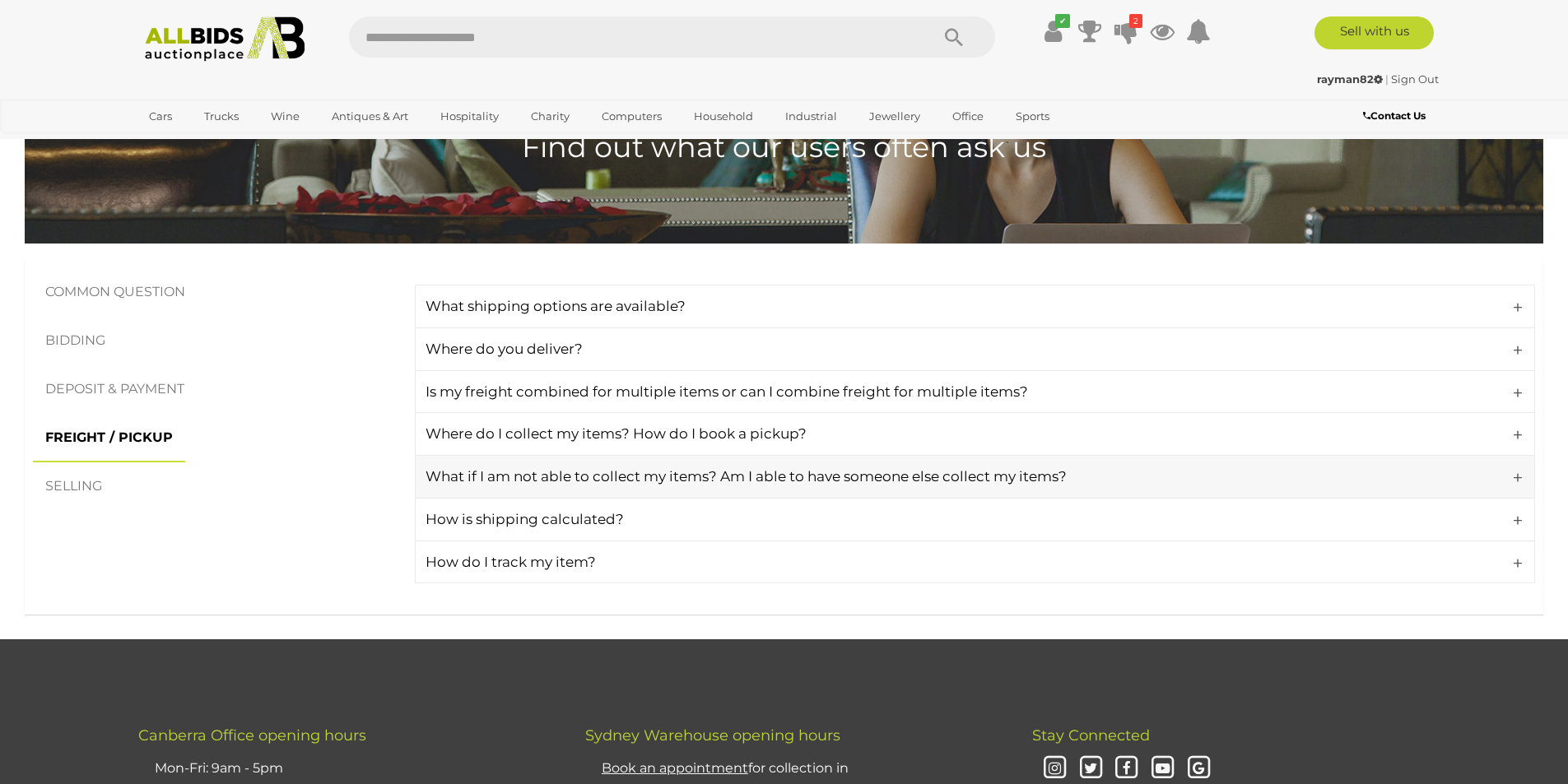
click at [727, 480] on h4 "What if I am not able to collect my items? Am I able to have someone else colle…" at bounding box center [971, 477] width 1092 height 16
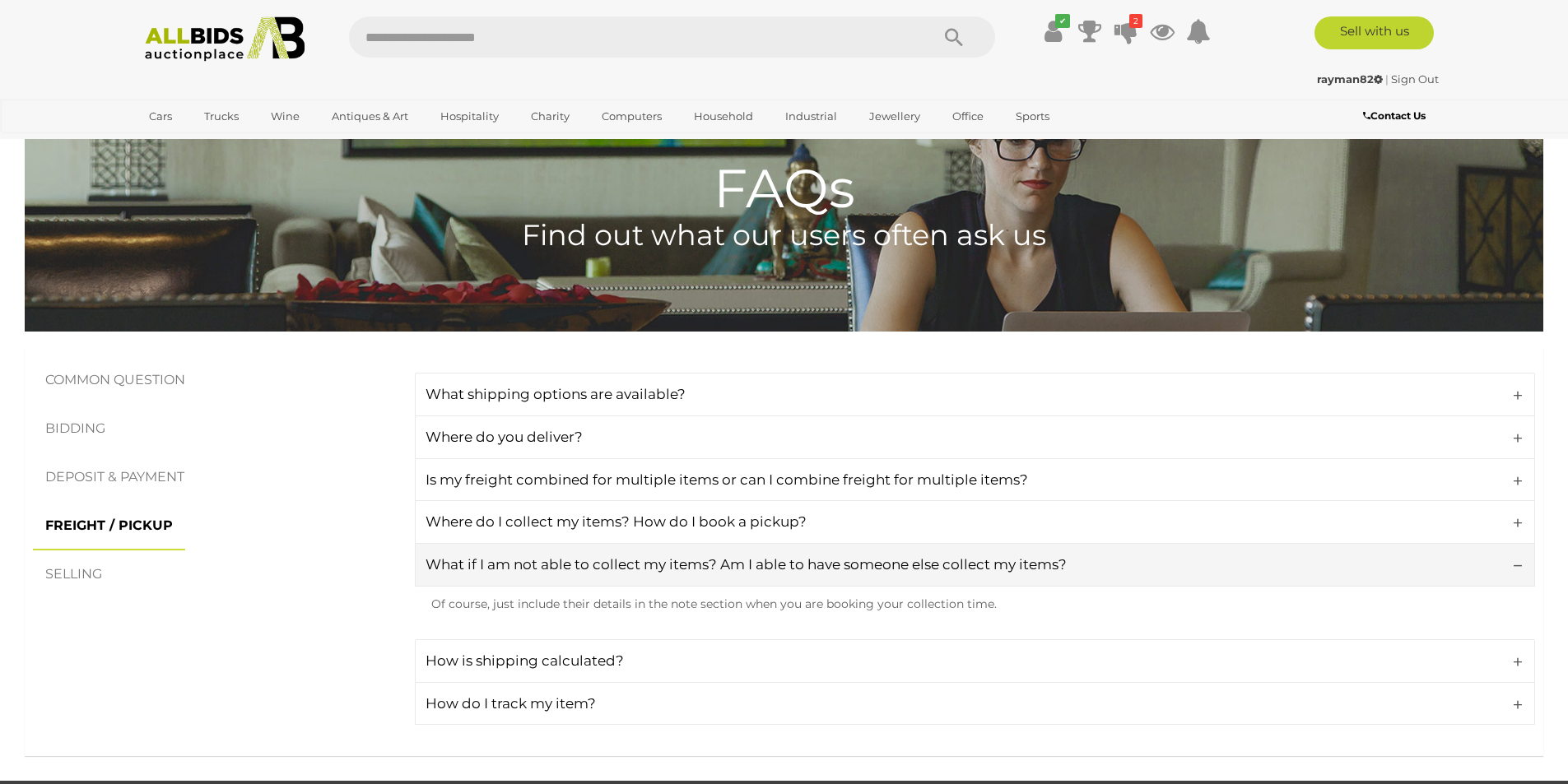
scroll to position [0, 0]
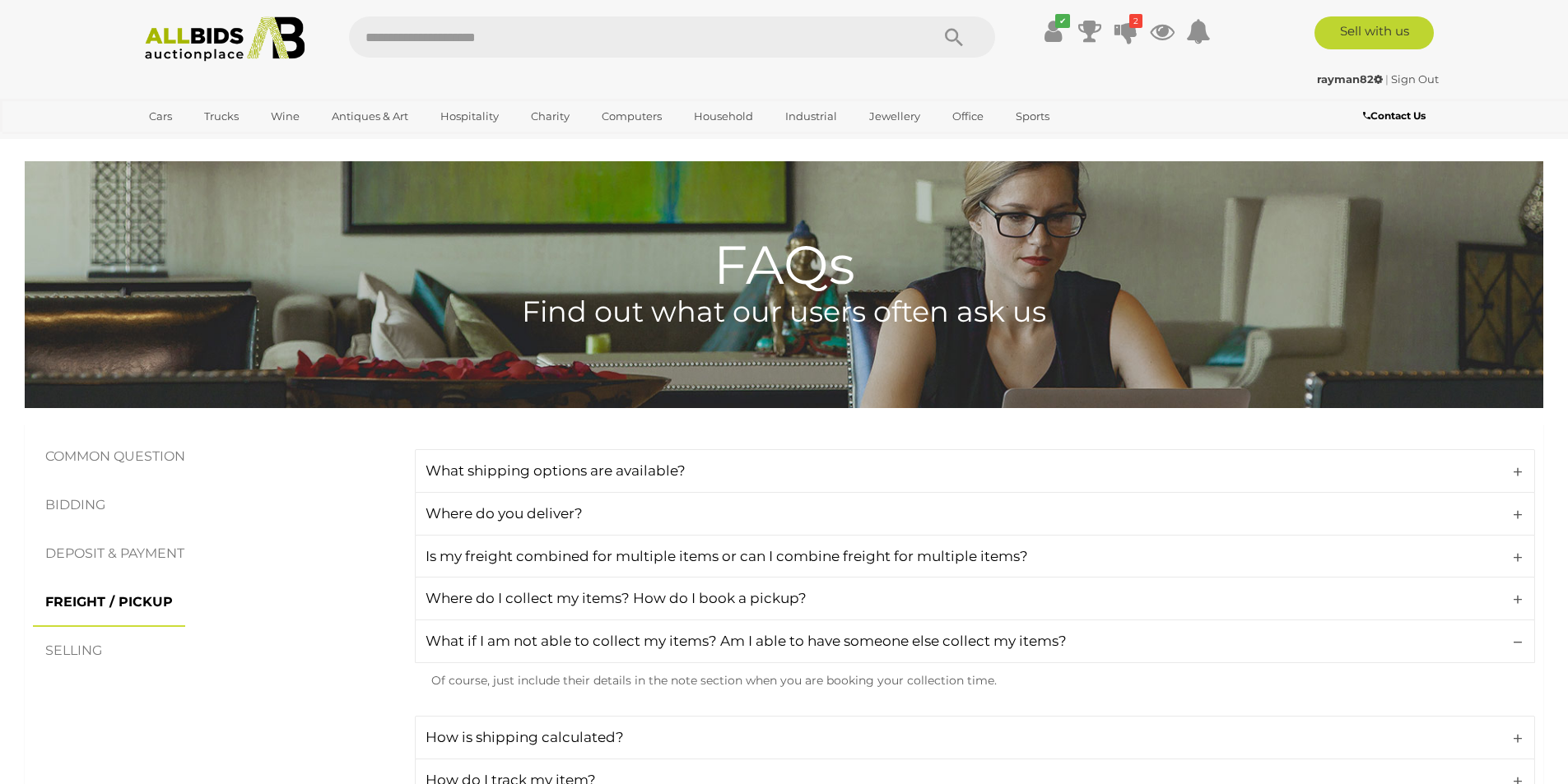
click at [473, 40] on input "text" at bounding box center [631, 37] width 564 height 41
type input "****"
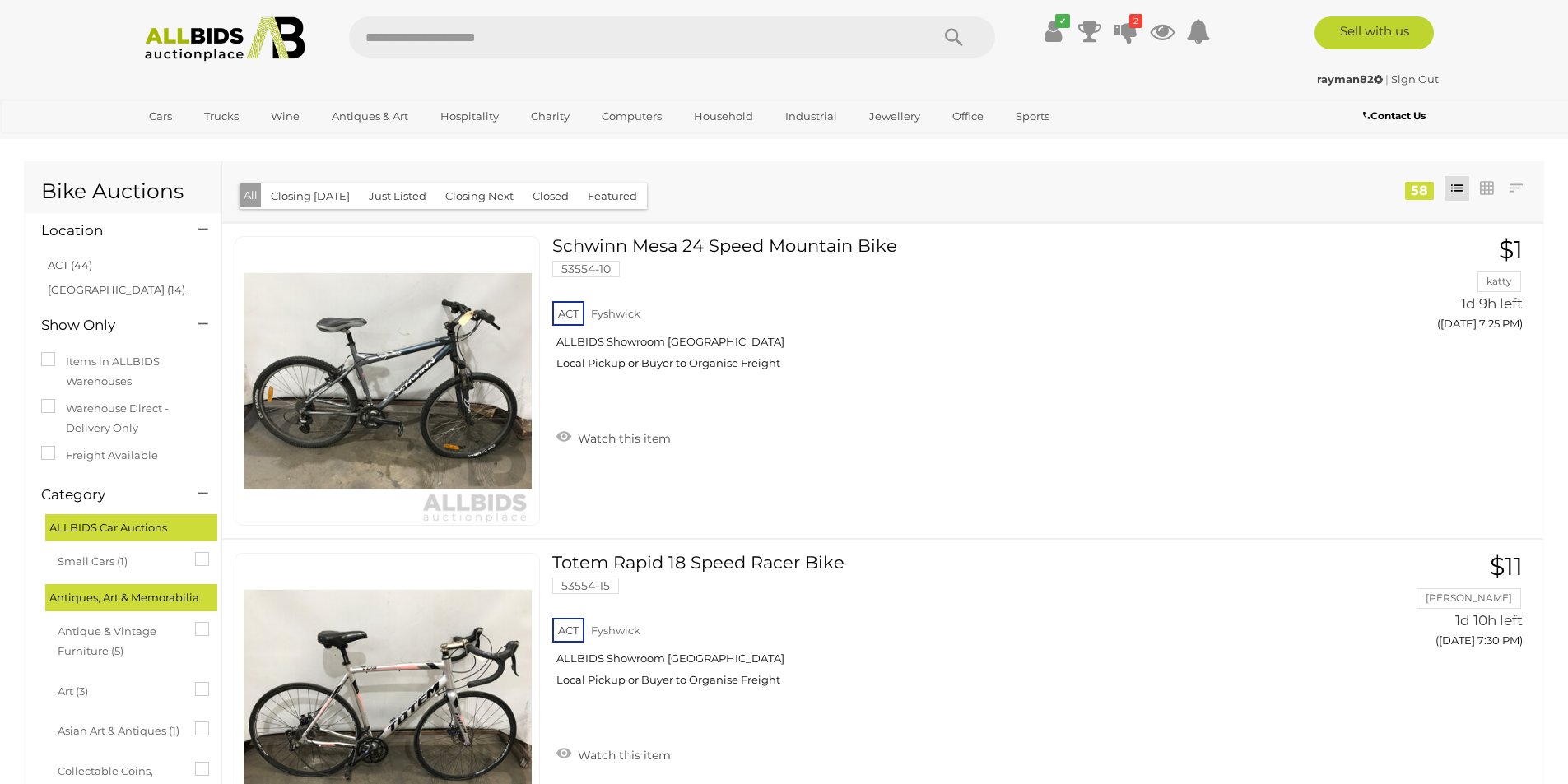
click at [63, 292] on link "NSW (14)" at bounding box center [116, 288] width 138 height 13
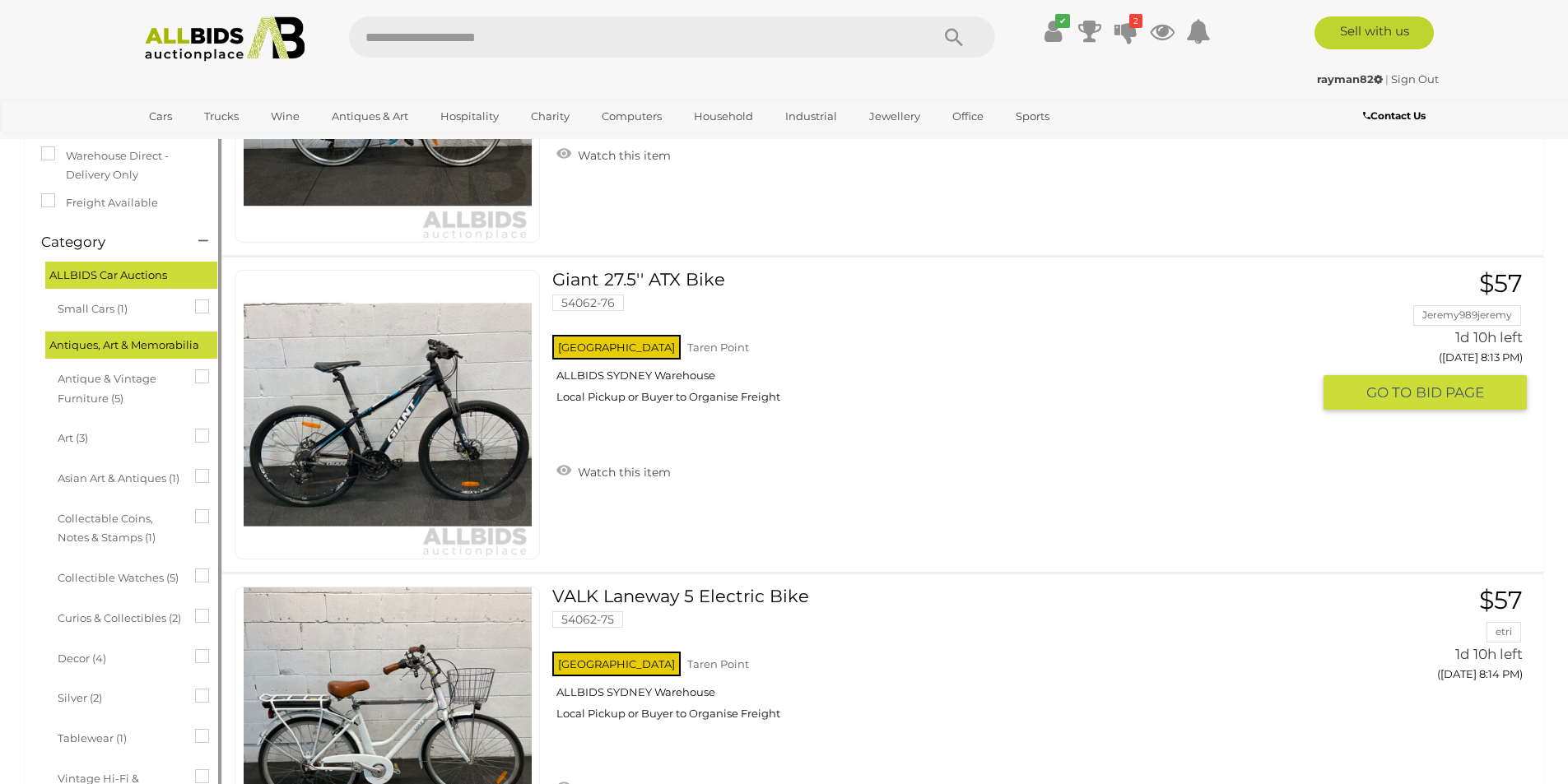
scroll to position [411, 0]
